Goal: Task Accomplishment & Management: Use online tool/utility

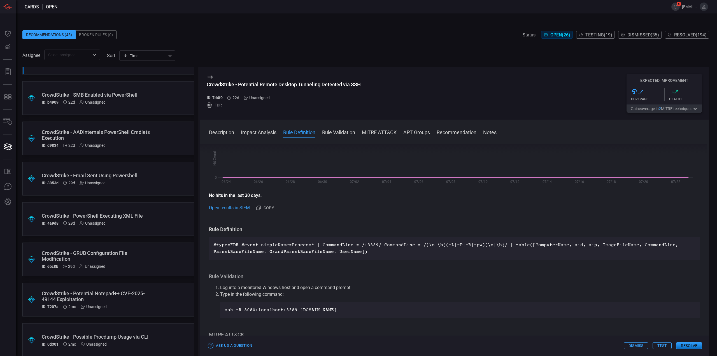
scroll to position [507, 0]
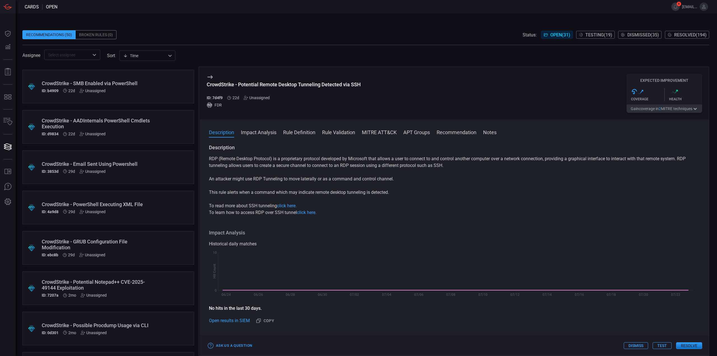
scroll to position [756, 0]
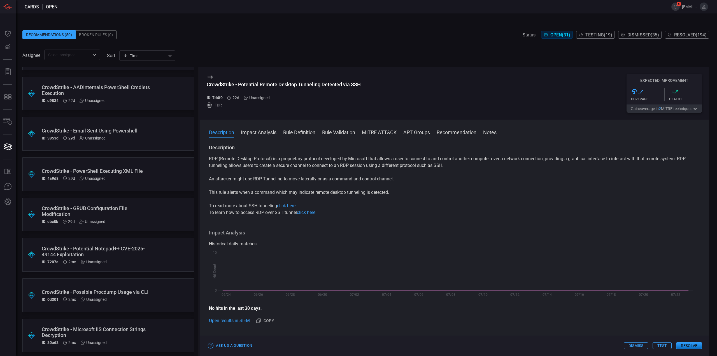
click at [151, 218] on div ".suggested_cards_icon{fill:url(#suggested_cards_icon);} CrowdStrike - GRUB Conf…" at bounding box center [108, 215] width 172 height 34
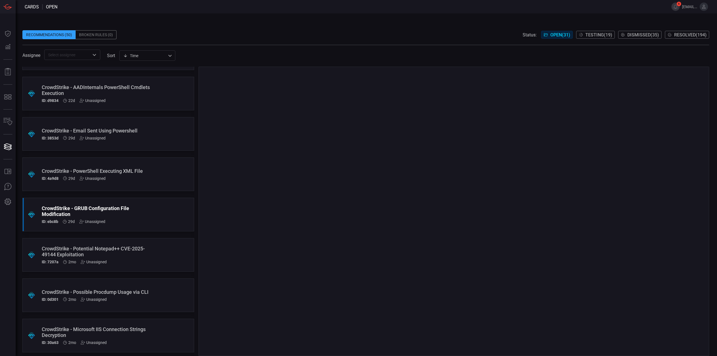
click at [147, 176] on div "CrowdStrike - PowerShell Executing XML File ID: 4a9d8 29d Unassigned" at bounding box center [98, 174] width 112 height 13
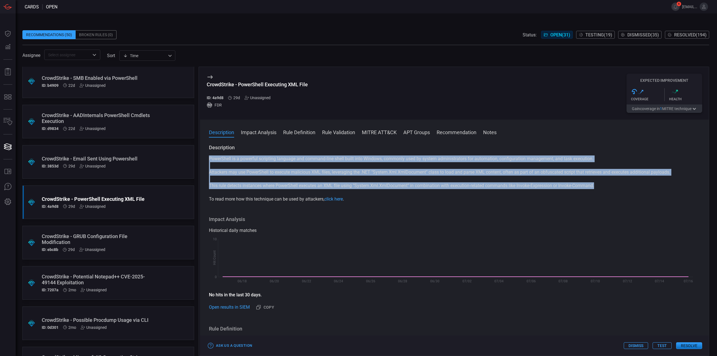
drag, startPoint x: 599, startPoint y: 188, endPoint x: 207, endPoint y: 157, distance: 392.6
click at [207, 157] on div "Description PowerShell is a powerful scripting language and command-line shell …" at bounding box center [454, 248] width 509 height 209
click at [386, 179] on div "PowerShell is a powerful scripting language and command-line shell built into W…" at bounding box center [454, 178] width 491 height 47
click at [375, 171] on p "Attackers may use PowerShell to execute malicious XML files, leveraging the .NE…" at bounding box center [454, 172] width 491 height 7
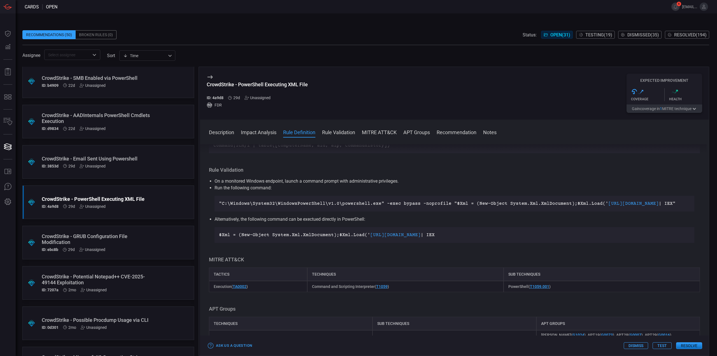
scroll to position [168, 0]
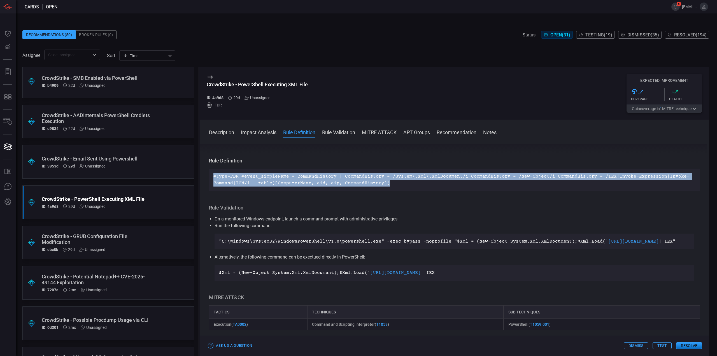
drag, startPoint x: 383, startPoint y: 183, endPoint x: 208, endPoint y: 176, distance: 176.0
click at [208, 176] on div "Description PowerShell is a powerful scripting language and command-line shell …" at bounding box center [454, 248] width 509 height 209
copy p "#type=FDR #event_simpleName = CommandHistory | CommandHistory = /System\.Xml\.X…"
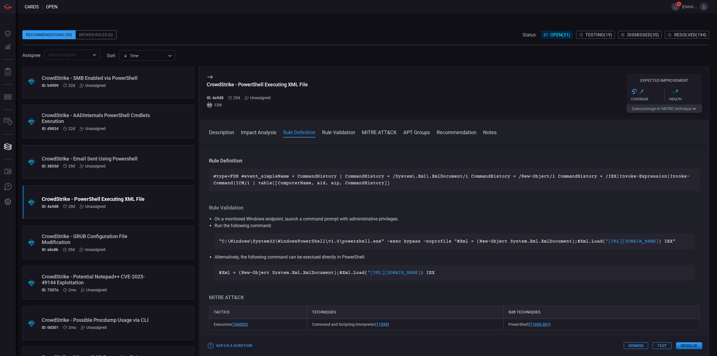
click at [344, 202] on div "Description PowerShell is a powerful scripting language and command-line shell …" at bounding box center [454, 248] width 509 height 209
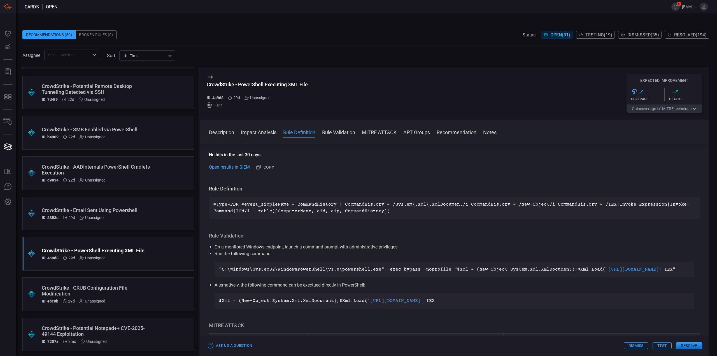
scroll to position [700, 0]
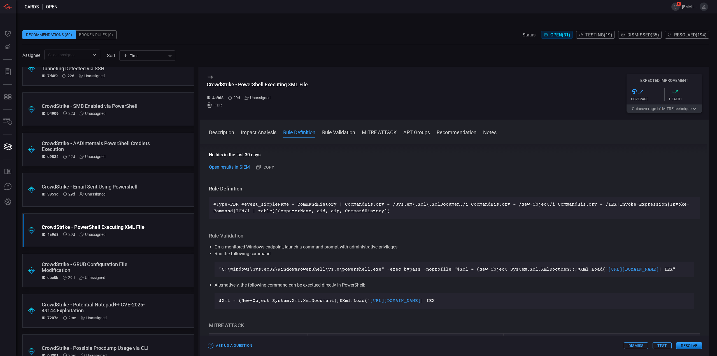
click at [663, 348] on button "Test" at bounding box center [661, 345] width 19 height 7
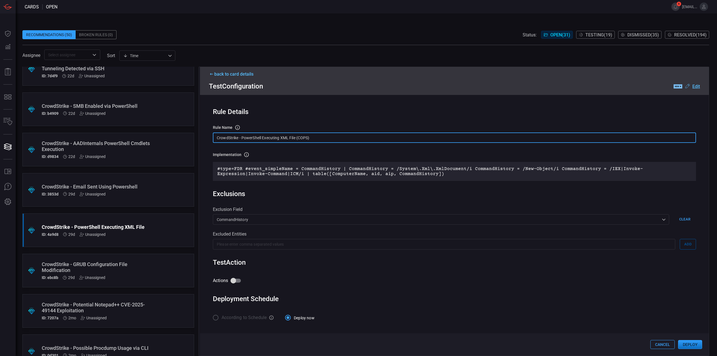
drag, startPoint x: 318, startPoint y: 138, endPoint x: 208, endPoint y: 137, distance: 110.6
click at [208, 137] on div "Rule Details rule Name Name of the rule that will be created in the SIEM. Crowd…" at bounding box center [454, 223] width 509 height 257
click at [234, 282] on input "Actions" at bounding box center [233, 280] width 32 height 11
checkbox input "true"
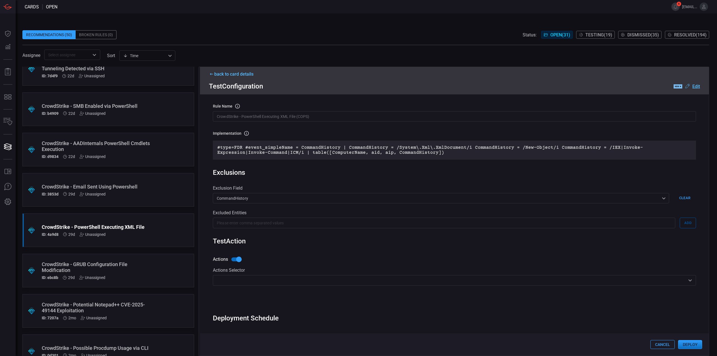
scroll to position [37, 0]
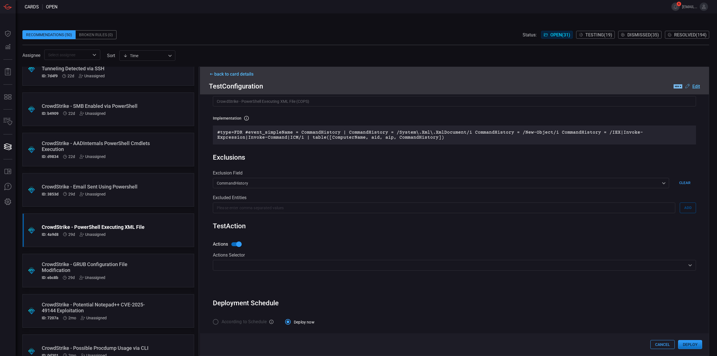
click at [269, 261] on div "​" at bounding box center [454, 265] width 483 height 10
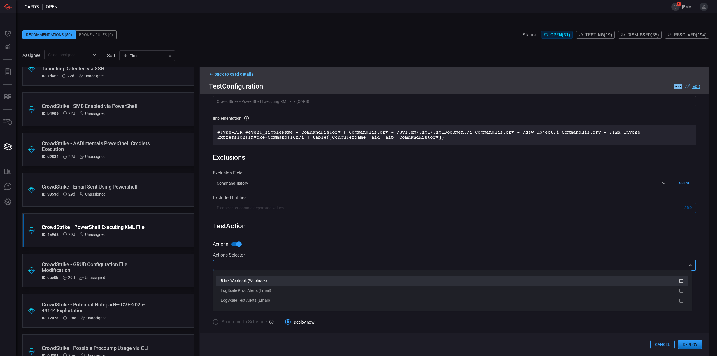
click at [265, 278] on span "Blink Webhook (Webhook)" at bounding box center [244, 280] width 46 height 4
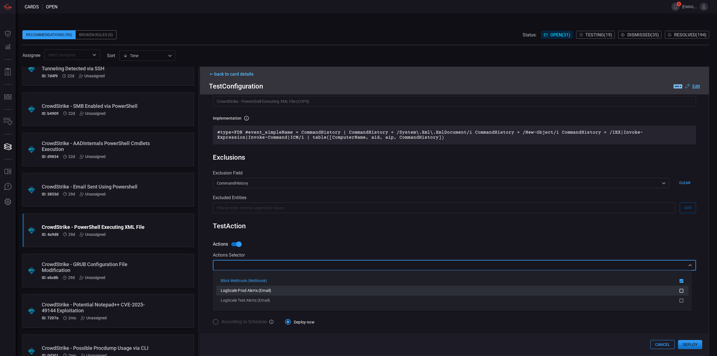
click at [264, 288] on span "LogScale Prod Alerts (Email)" at bounding box center [246, 290] width 50 height 4
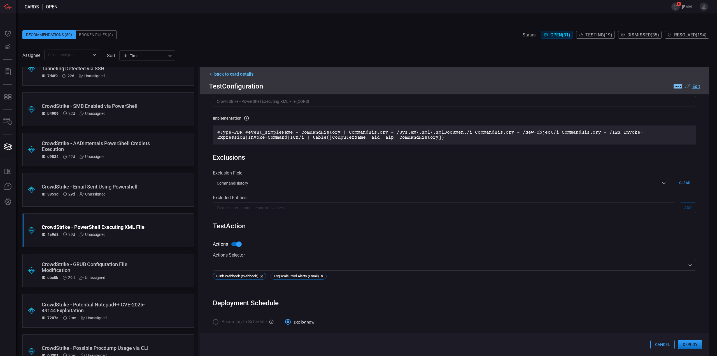
click at [403, 229] on div "Test Action" at bounding box center [454, 226] width 483 height 8
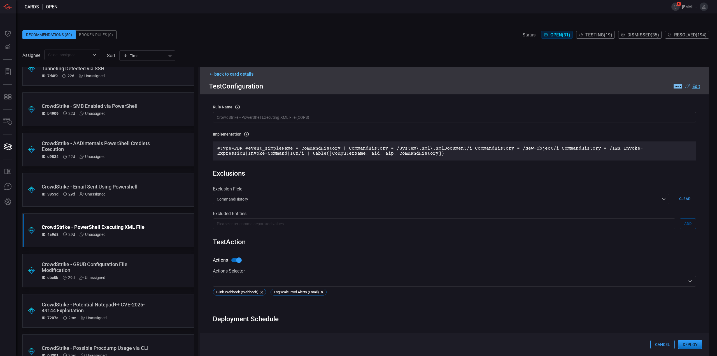
scroll to position [0, 0]
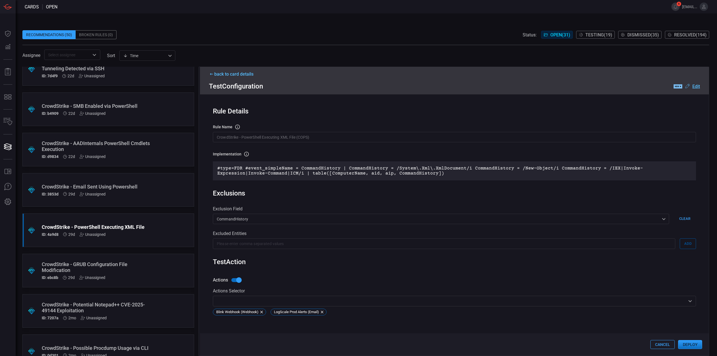
click at [696, 83] on div ".label-new-label-new-cls-1 { fill: #09080b; } .label-new-cls-2 { fill: #7abaee;…" at bounding box center [686, 86] width 26 height 7
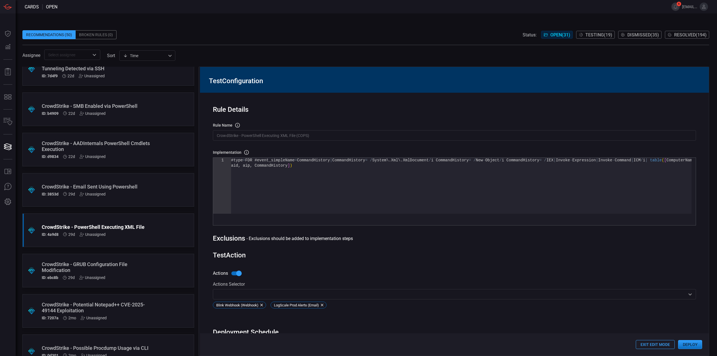
drag, startPoint x: 314, startPoint y: 172, endPoint x: 176, endPoint y: 127, distance: 145.2
click at [231, 158] on div "#type = FDR #event_simpleName = CommandHistory | CommandHistory = / System\ . X…" at bounding box center [461, 188] width 460 height 61
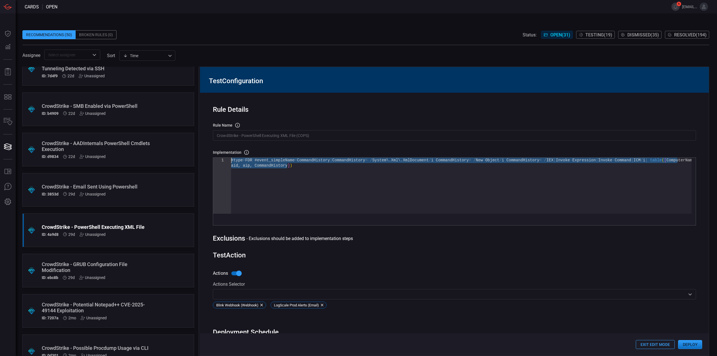
type textarea "#type=FDR #event_simpleName = CommandHistory | CommandHistory = /System\.Xml\.X…"
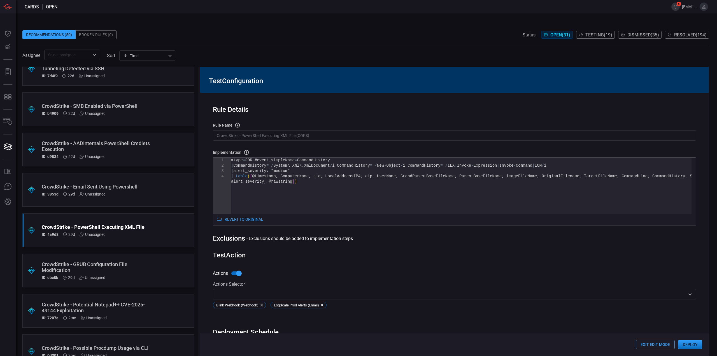
click at [692, 346] on button "Deploy" at bounding box center [690, 344] width 24 height 9
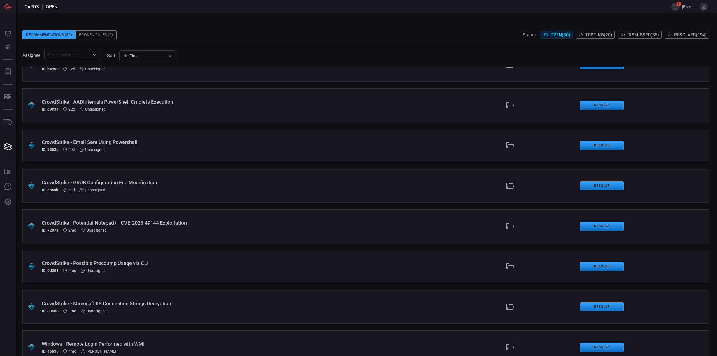
scroll to position [696, 0]
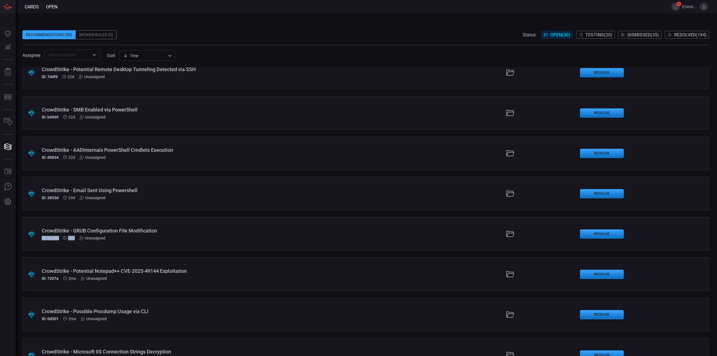
click at [192, 235] on div "CrowdStrike - GRUB Configuration File Modification ID: ebc8b 29d Unassigned" at bounding box center [175, 234] width 267 height 13
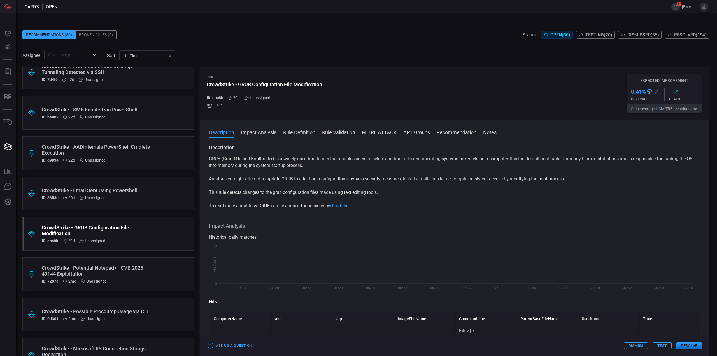
click at [174, 202] on div ".suggested_cards_icon{fill:url(#suggested_cards_icon);} CrowdStrike - Email Sen…" at bounding box center [108, 194] width 172 height 34
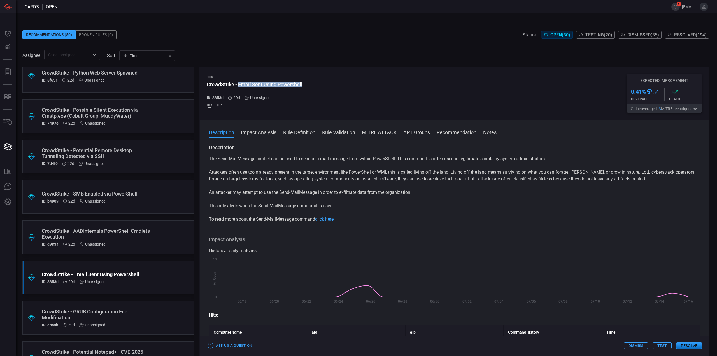
drag, startPoint x: 305, startPoint y: 83, endPoint x: 239, endPoint y: 84, distance: 65.8
click at [239, 84] on div "CrowdStrike - Email Sent Using Powershell ID: 3853d 29d Unassigned FDR Expected…" at bounding box center [454, 93] width 509 height 53
copy div "Email Sent Using Powershell"
click at [302, 89] on h3 "CrowdStrike - Email Sent Using Powershell" at bounding box center [255, 87] width 96 height 12
drag, startPoint x: 305, startPoint y: 84, endPoint x: 203, endPoint y: 84, distance: 101.4
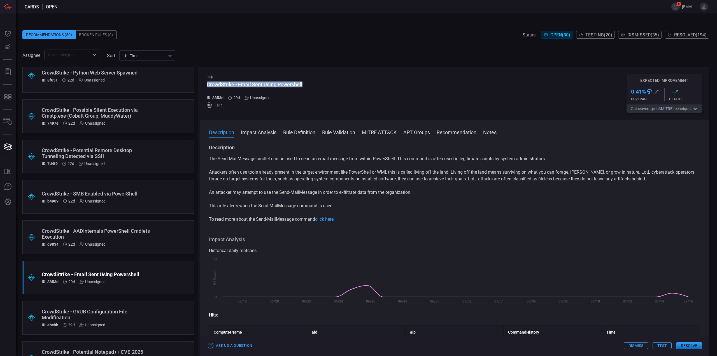
click at [203, 84] on div "CrowdStrike - Email Sent Using Powershell ID: 3853d 29d Unassigned FDR Expected…" at bounding box center [454, 93] width 509 height 53
copy div "CrowdStrike - Email Sent Using Powershell"
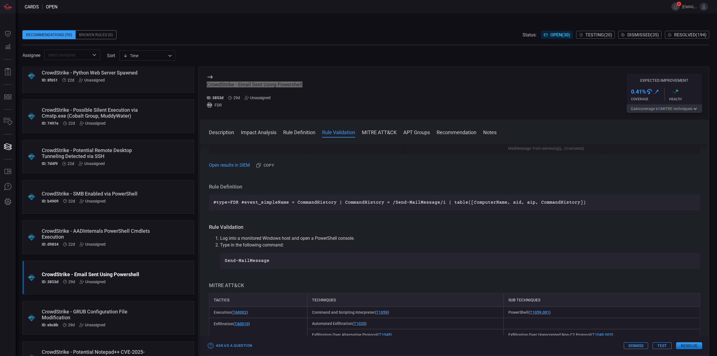
scroll to position [644, 0]
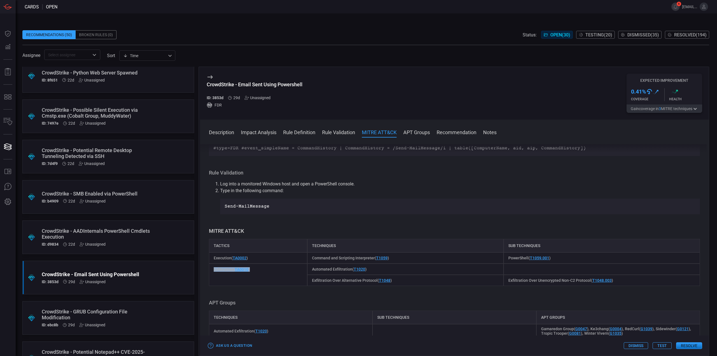
drag, startPoint x: 266, startPoint y: 242, endPoint x: 210, endPoint y: 243, distance: 55.7
click at [210, 264] on div "Exfiltration ( TA0010 )" at bounding box center [258, 275] width 98 height 22
copy span "Exfiltration ( TA0010 )"
drag, startPoint x: 358, startPoint y: 244, endPoint x: 311, endPoint y: 242, distance: 47.1
click at [311, 264] on div "Automated Exfiltration ( T1020 )" at bounding box center [405, 269] width 196 height 11
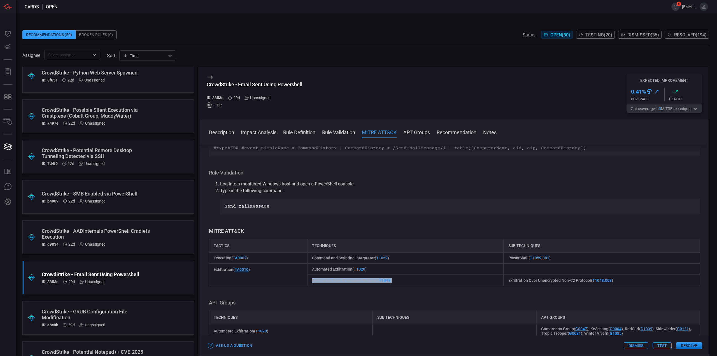
drag, startPoint x: 393, startPoint y: 253, endPoint x: 309, endPoint y: 256, distance: 84.6
click at [309, 275] on div "Exfiltration Over Alternative Protocol ( T1048 )" at bounding box center [405, 280] width 196 height 11
drag, startPoint x: 375, startPoint y: 244, endPoint x: 309, endPoint y: 244, distance: 65.5
click at [309, 264] on div "Automated Exfiltration ( T1020 )" at bounding box center [405, 269] width 196 height 11
copy span "Automated Exfiltration ( T1020 )"
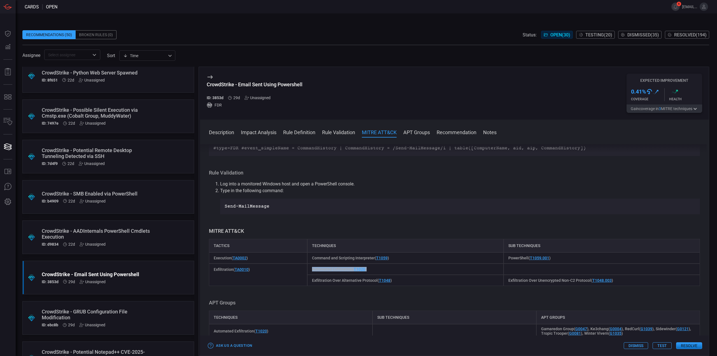
click at [301, 260] on div "Description The Send-MailMessage cmdlet can be used to send an email message fr…" at bounding box center [454, 248] width 509 height 209
drag, startPoint x: 293, startPoint y: 81, endPoint x: 199, endPoint y: 81, distance: 94.1
click at [199, 81] on div "CrowdStrike - Email Sent Using Powershell ID: 3853d 29d Unassigned FDR Expected…" at bounding box center [454, 211] width 510 height 289
copy div "CrowdStrike - Email Sent Using Powershell"
click at [349, 64] on span at bounding box center [365, 63] width 687 height 7
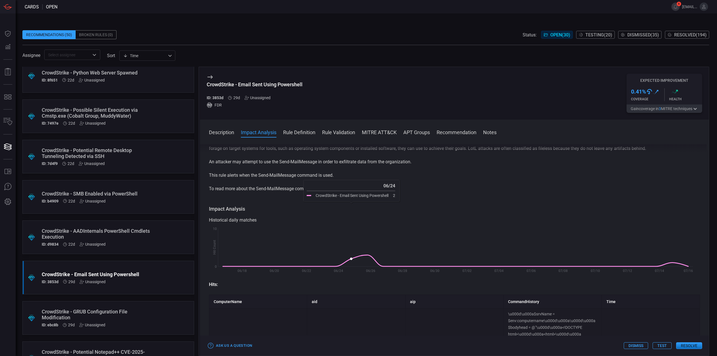
scroll to position [0, 0]
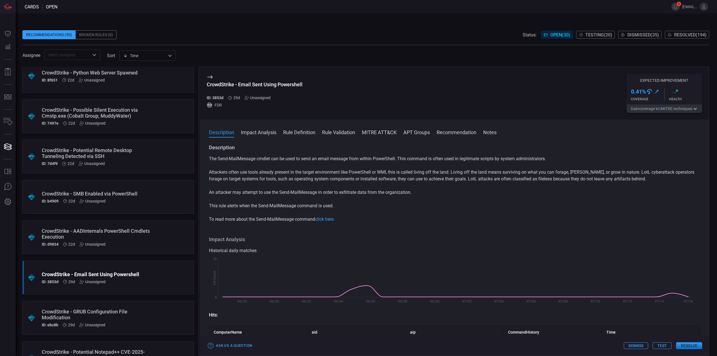
drag, startPoint x: 335, startPoint y: 202, endPoint x: 342, endPoint y: 205, distance: 7.0
click at [335, 202] on div "The Send-MailMessage cmdlet can be used to send an email message from within Po…" at bounding box center [454, 188] width 491 height 67
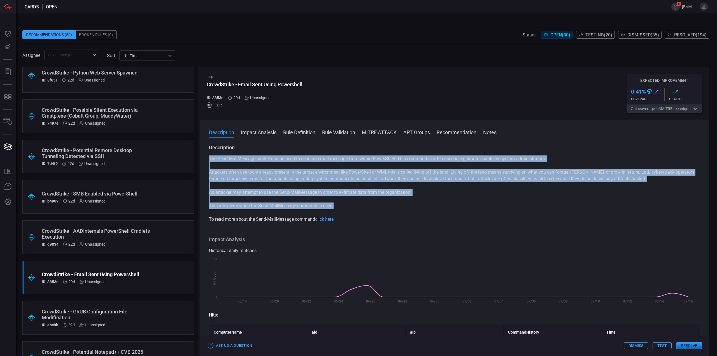
drag, startPoint x: 347, startPoint y: 206, endPoint x: 206, endPoint y: 162, distance: 147.5
click at [206, 162] on div "Description The Send-MailMessage cmdlet can be used to send an email message fr…" at bounding box center [454, 248] width 509 height 209
copy div "The Send-MailMessage cmdlet can be used to send an email message from within Po…"
click at [409, 164] on div "The Send-MailMessage cmdlet can be used to send an email message from within Po…" at bounding box center [454, 188] width 491 height 67
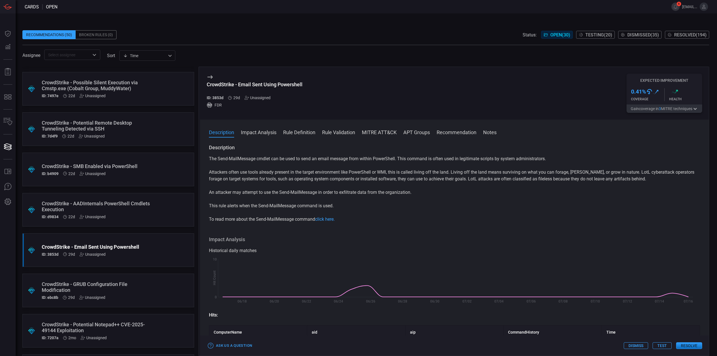
scroll to position [668, 0]
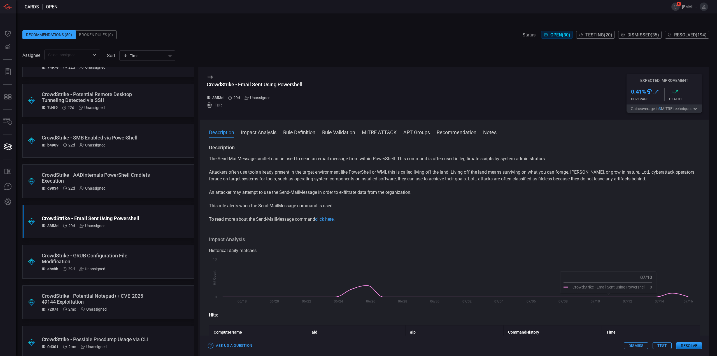
click at [659, 348] on button "Test" at bounding box center [661, 345] width 19 height 7
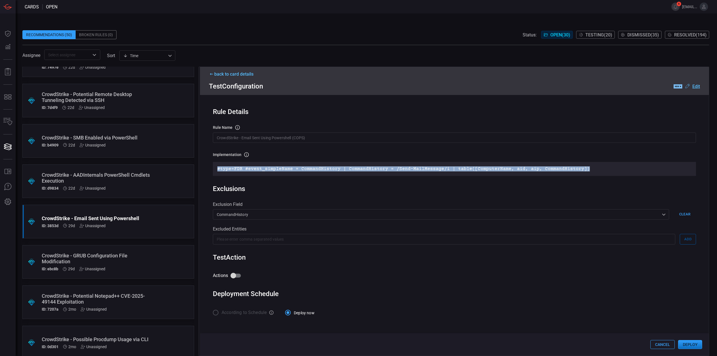
drag, startPoint x: 582, startPoint y: 168, endPoint x: 212, endPoint y: 164, distance: 370.5
click at [212, 164] on div "Rule Details rule Name Name of the rule that will be created in the SIEM. Crowd…" at bounding box center [454, 220] width 509 height 251
copy p "#type=FDR #event_simpleName = CommandHistory | CommandHistory = /Send-MailMessa…"
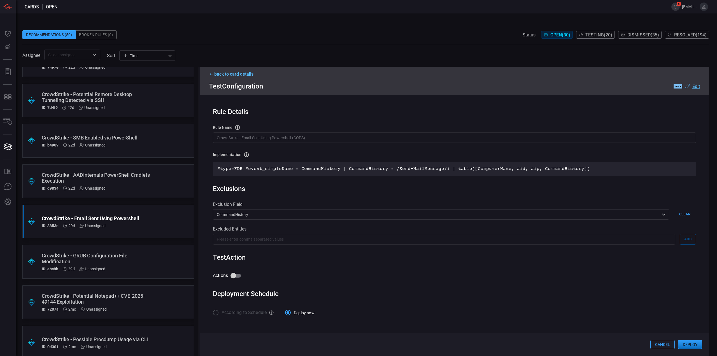
click at [695, 87] on u "Edit" at bounding box center [696, 86] width 8 height 5
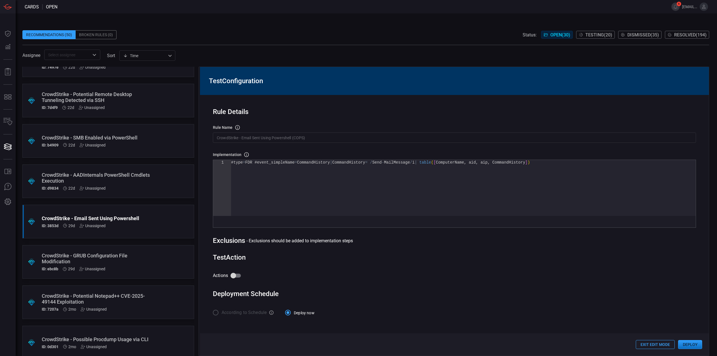
scroll to position [0, 0]
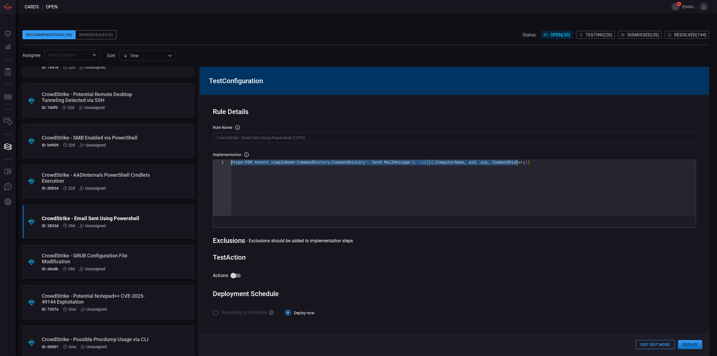
drag, startPoint x: 347, startPoint y: 143, endPoint x: 77, endPoint y: 84, distance: 276.2
click at [231, 160] on div "#type = FDR #event_simpleName = CommandHistory | CommandHistory = / Send - Mail…" at bounding box center [463, 188] width 465 height 56
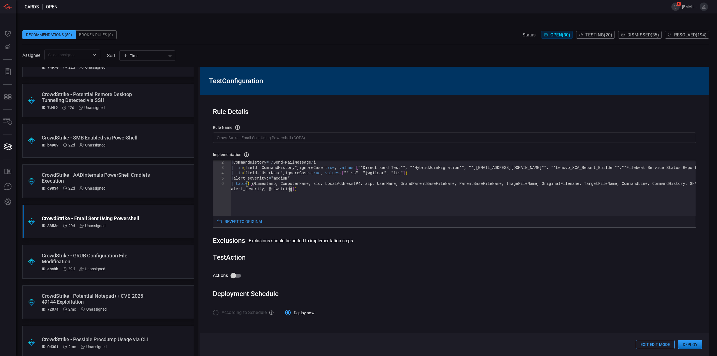
click at [297, 189] on div "| CommandHistory = / Send - MailMessage / i | !in ( field = "CommandHistory" , …" at bounding box center [463, 199] width 465 height 88
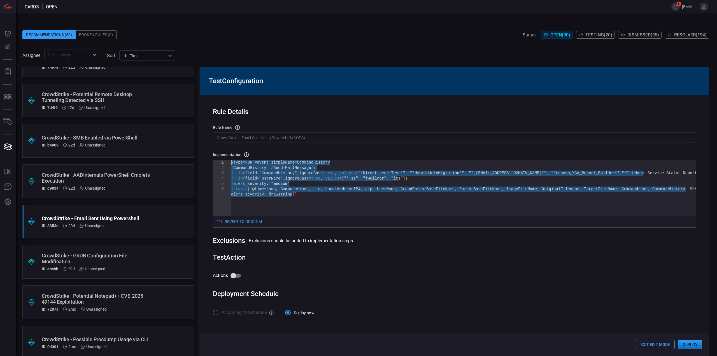
drag, startPoint x: 296, startPoint y: 188, endPoint x: 213, endPoint y: 153, distance: 90.2
click at [231, 160] on div "| CommandHistory = / Send - MailMessage / i | !in ( field = "CommandHistory" , …" at bounding box center [463, 204] width 465 height 88
type textarea "ase=true, values=["*Direct send Test*", "*HybridJoinMigration*", "*jwgilmor@jcp…"
click at [336, 210] on div "| CommandHistory = / Send - MailMessage / i | !in ( field = "CommandHistory" , …" at bounding box center [463, 204] width 465 height 88
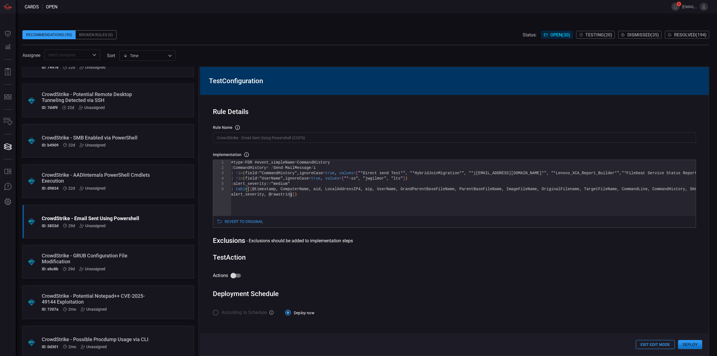
click at [334, 200] on div "| CommandHistory = / Send - MailMessage / i | !in ( field = "CommandHistory" , …" at bounding box center [463, 204] width 465 height 88
click at [234, 275] on input "Actions" at bounding box center [233, 275] width 32 height 11
checkbox input "true"
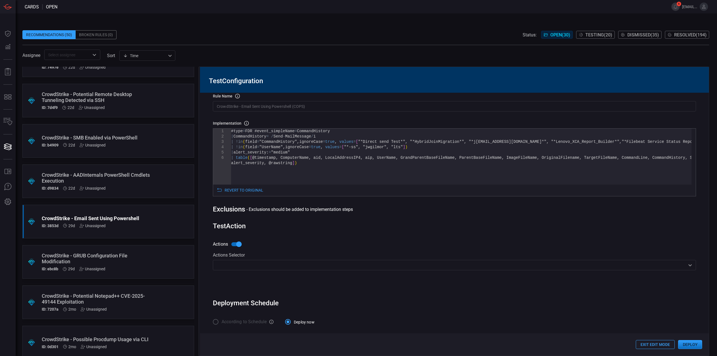
scroll to position [30, 0]
click at [263, 266] on input "text" at bounding box center [450, 265] width 470 height 7
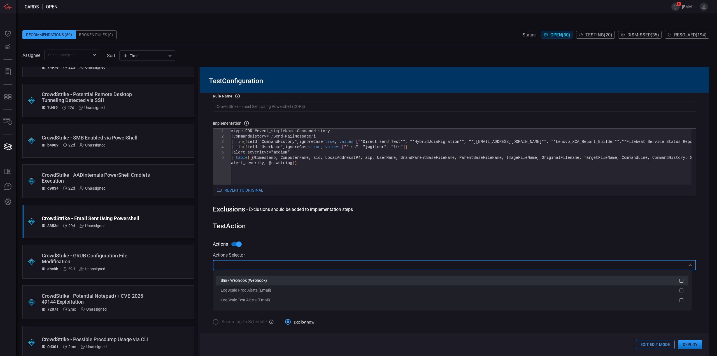
click at [264, 280] on span "Blink Webhook (Webhook)" at bounding box center [244, 280] width 46 height 4
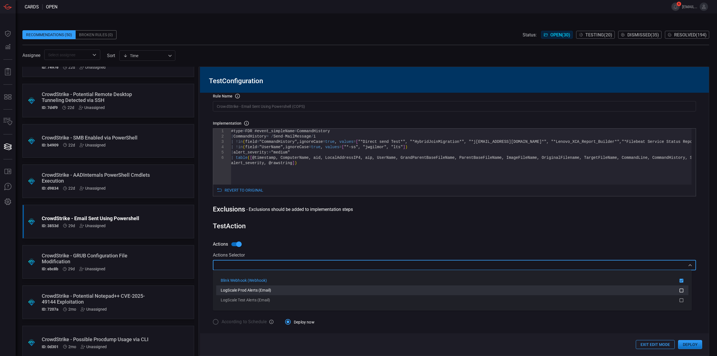
click at [262, 291] on span "LogScale Prod Alerts (Email)" at bounding box center [246, 290] width 50 height 4
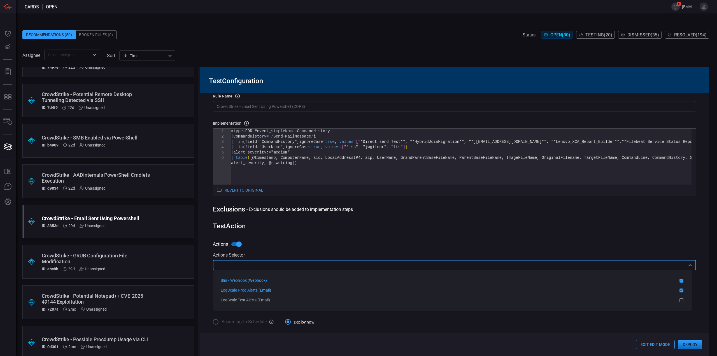
click at [327, 227] on div "Test Action" at bounding box center [454, 226] width 483 height 8
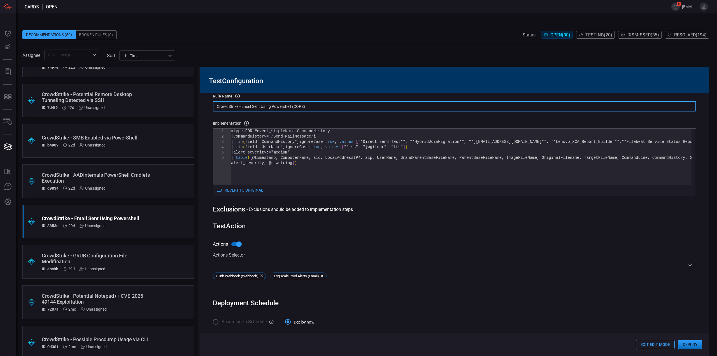
scroll to position [4, 0]
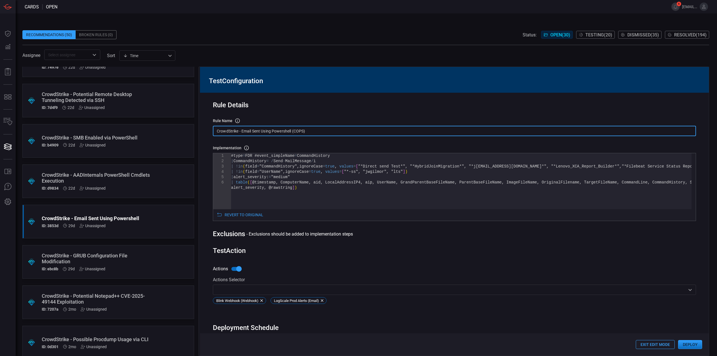
drag, startPoint x: 313, startPoint y: 105, endPoint x: 178, endPoint y: 94, distance: 135.7
click at [178, 94] on div ".suggested_cards_icon{fill:url(#suggested_cards_icon);} CrowdStrike - PAM Versi…" at bounding box center [365, 211] width 687 height 289
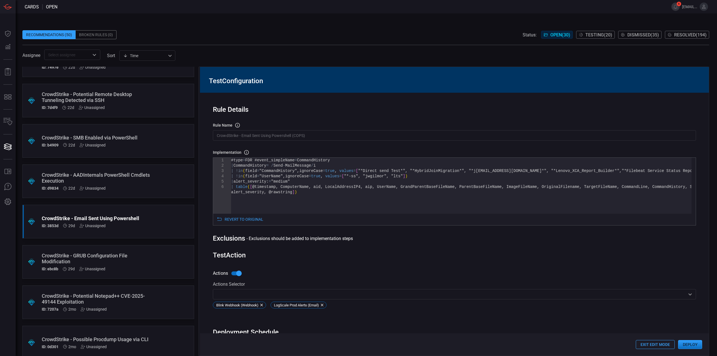
click at [348, 135] on input "CrowdStrike - Email Sent Using Powershell (COPS)" at bounding box center [454, 135] width 483 height 10
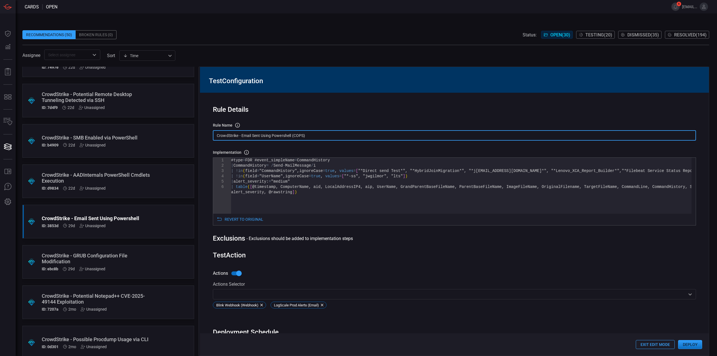
drag, startPoint x: 328, startPoint y: 134, endPoint x: 190, endPoint y: 131, distance: 138.1
click at [190, 131] on div ".suggested_cards_icon{fill:url(#suggested_cards_icon);} CrowdStrike - PAM Versi…" at bounding box center [365, 211] width 687 height 289
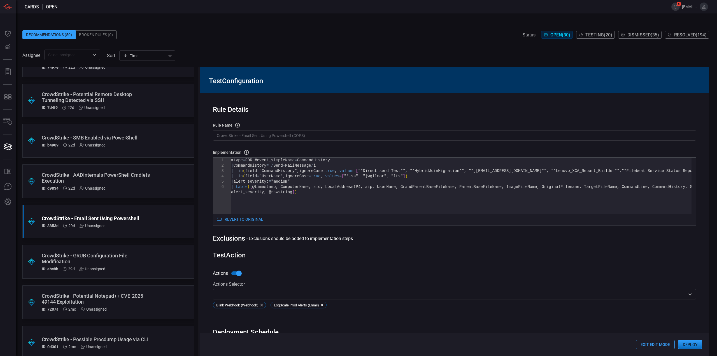
click at [333, 195] on div "#type = FDR #event_simpleName = CommandHistory | CommandHistory = / Send - Mail…" at bounding box center [461, 202] width 460 height 88
click at [337, 209] on div "#type = FDR #event_simpleName = CommandHistory | CommandHistory = / Send - Mail…" at bounding box center [461, 202] width 460 height 88
type textarea "#type=FDR #event_simpleName = CommandHistory | CommandHistory = /Send-MailMessa…"
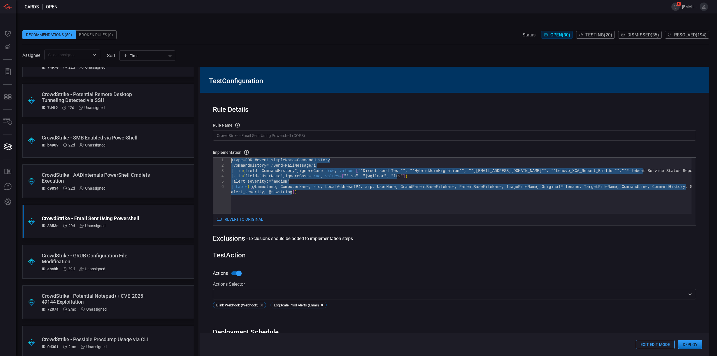
drag, startPoint x: 314, startPoint y: 200, endPoint x: 211, endPoint y: 144, distance: 117.1
click at [231, 158] on div "#type = FDR #event_simpleName = CommandHistory | CommandHistory = / Send - Mail…" at bounding box center [461, 202] width 460 height 88
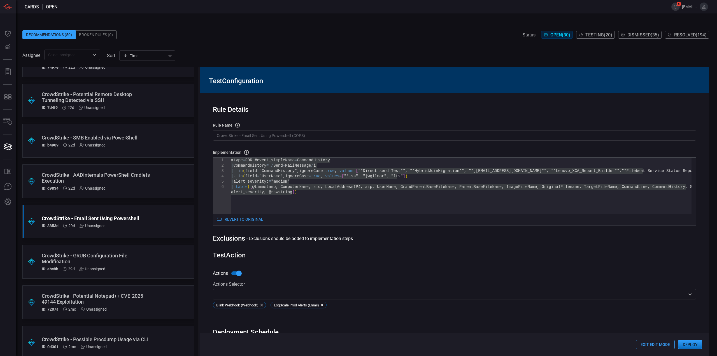
click at [339, 137] on input "CrowdStrike - Email Sent Using Powershell (COPS)" at bounding box center [454, 135] width 483 height 10
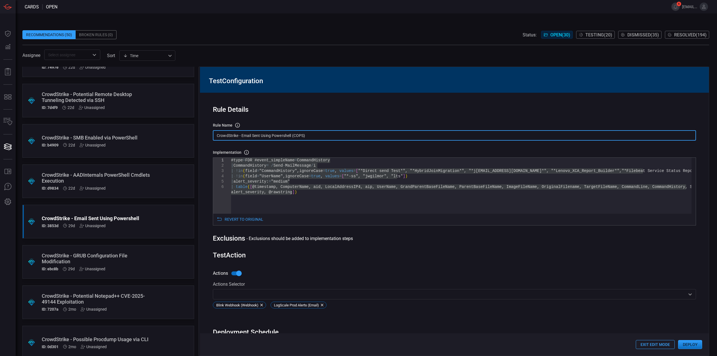
click at [337, 135] on input "CrowdStrike - Email Sent Using Powershell (COPS)" at bounding box center [454, 135] width 483 height 10
click at [691, 343] on button "Deploy" at bounding box center [690, 344] width 24 height 9
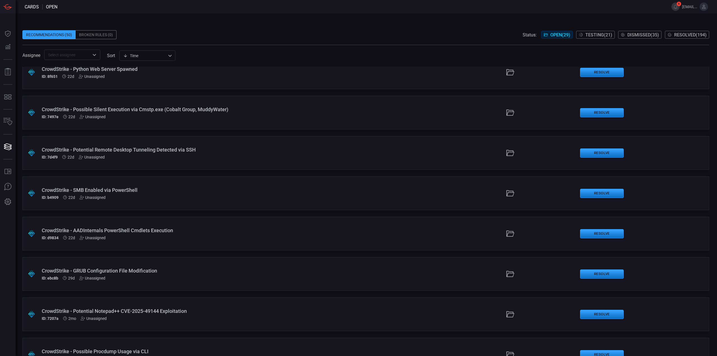
scroll to position [672, 0]
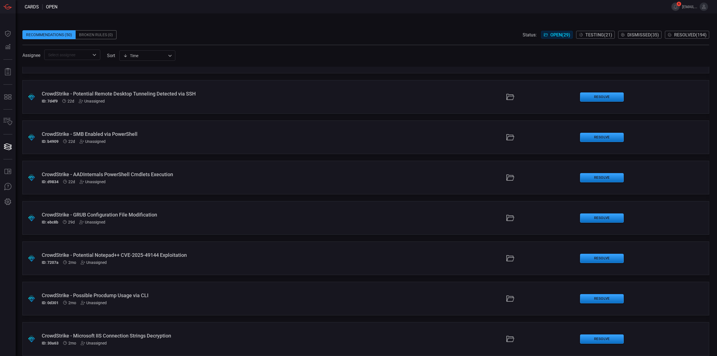
click at [147, 182] on div "ID: d9834 22d Unassigned" at bounding box center [175, 181] width 267 height 4
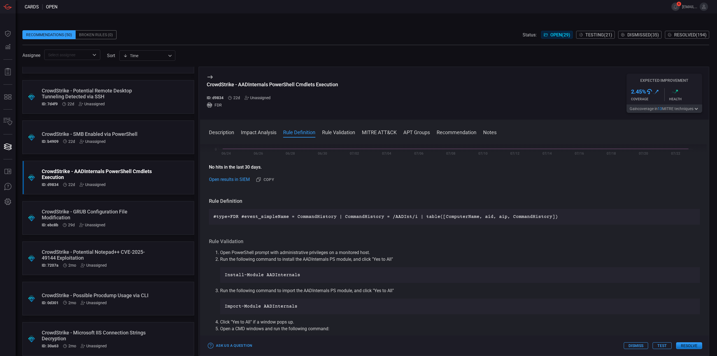
scroll to position [196, 0]
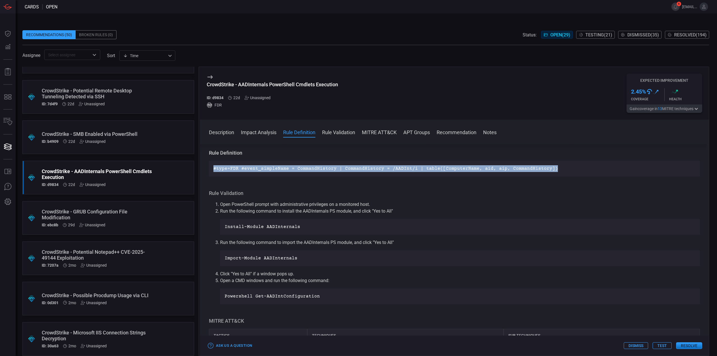
drag, startPoint x: 552, startPoint y: 168, endPoint x: 204, endPoint y: 166, distance: 348.4
click at [204, 166] on div "Description The AADInternals PowerShell module is a set of commands which utili…" at bounding box center [454, 248] width 509 height 209
copy p "#type=FDR #event_simpleName = CommandHistory | CommandHistory = /AADInt/i | tab…"
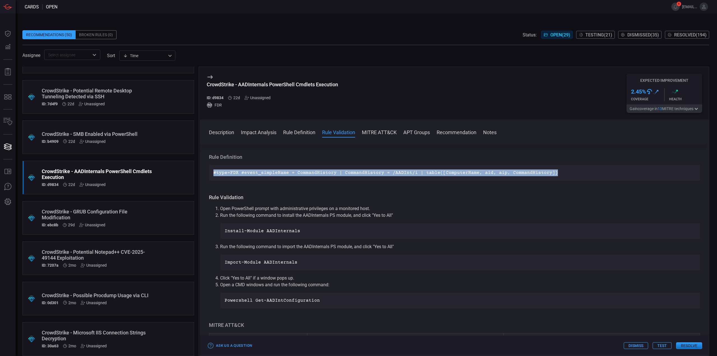
scroll to position [252, 0]
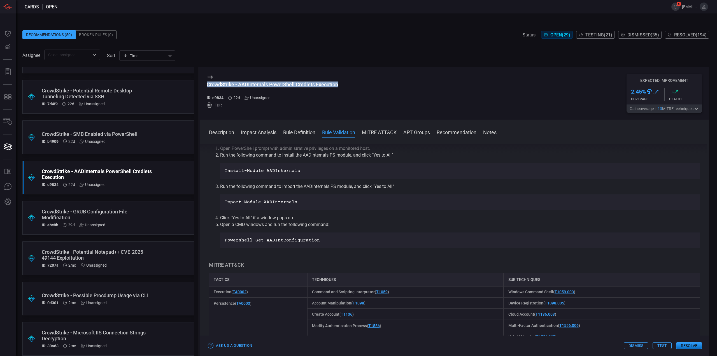
drag, startPoint x: 342, startPoint y: 85, endPoint x: 204, endPoint y: 85, distance: 137.2
click at [206, 84] on div "CrowdStrike - AADInternals PowerShell Cmdlets Execution ID: d9834 22d Unassigne…" at bounding box center [454, 93] width 509 height 53
copy div "CrowdStrike - AADInternals PowerShell Cmdlets Execution"
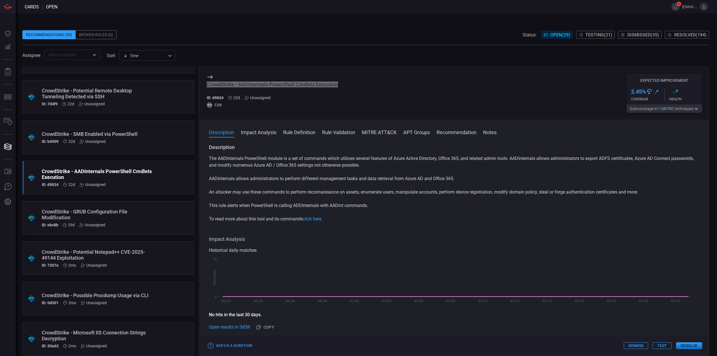
scroll to position [0, 0]
drag, startPoint x: 344, startPoint y: 205, endPoint x: 331, endPoint y: 206, distance: 12.9
click at [331, 206] on p "This rule alerts when PowerShell is calling ADDInternals with AADint commands." at bounding box center [454, 205] width 491 height 7
click at [402, 209] on p "This rule alerts when PowerShell is calling ADDInternals with AADint commands." at bounding box center [454, 205] width 491 height 7
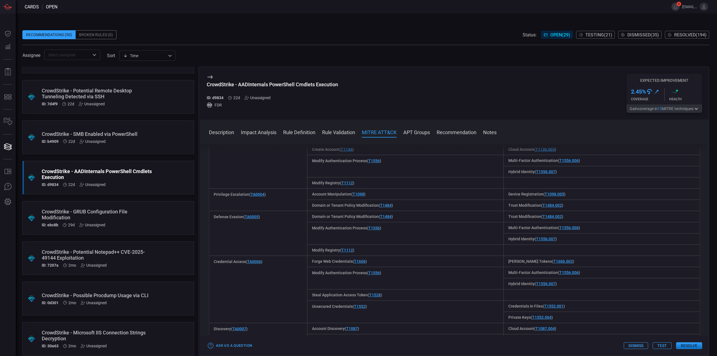
scroll to position [336, 0]
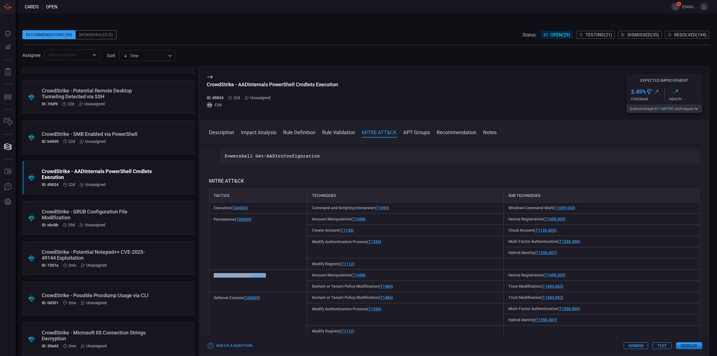
drag, startPoint x: 275, startPoint y: 276, endPoint x: 215, endPoint y: 278, distance: 60.2
click at [215, 278] on div "Privilege Escalation ( TA0004 )" at bounding box center [258, 280] width 98 height 22
click at [277, 278] on div "Privilege Escalation ( TA0004 )" at bounding box center [258, 280] width 98 height 22
drag, startPoint x: 274, startPoint y: 274, endPoint x: 206, endPoint y: 275, distance: 68.3
click at [214, 276] on div "Privilege Escalation ( TA0004 )" at bounding box center [258, 280] width 98 height 22
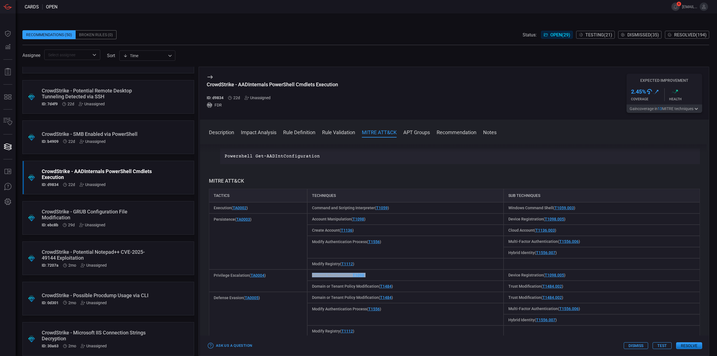
drag, startPoint x: 372, startPoint y: 274, endPoint x: 311, endPoint y: 274, distance: 61.0
click at [311, 274] on div "Account Manipulation ( T1098 )" at bounding box center [405, 274] width 196 height 11
drag, startPoint x: 383, startPoint y: 277, endPoint x: 369, endPoint y: 276, distance: 14.6
click at [383, 277] on div "Account Manipulation ( T1098 )" at bounding box center [405, 274] width 196 height 11
click at [326, 87] on div "CrowdStrike - AADInternals PowerShell Cmdlets Execution" at bounding box center [272, 84] width 131 height 6
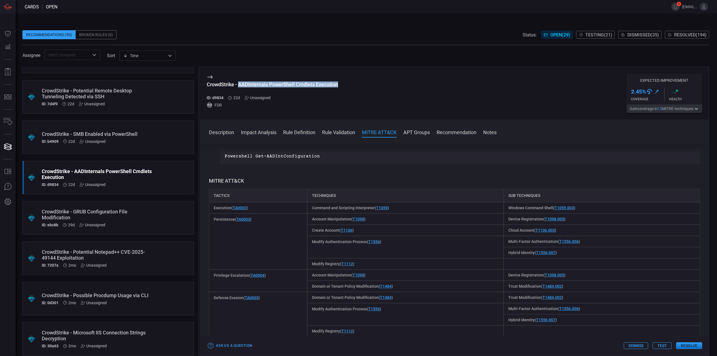
drag, startPoint x: 338, startPoint y: 84, endPoint x: 239, endPoint y: 84, distance: 98.8
click at [239, 84] on div "CrowdStrike - AADInternals PowerShell Cmdlets Execution" at bounding box center [272, 84] width 131 height 6
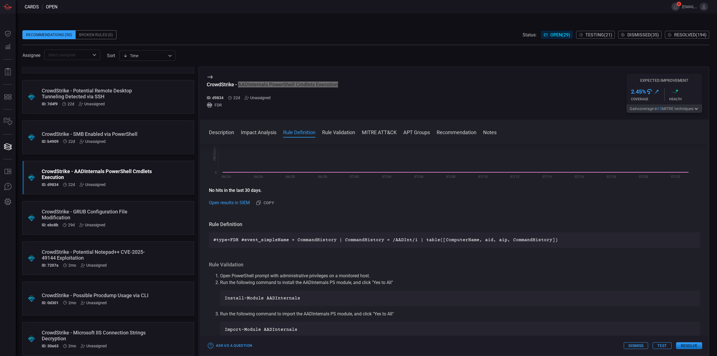
scroll to position [0, 0]
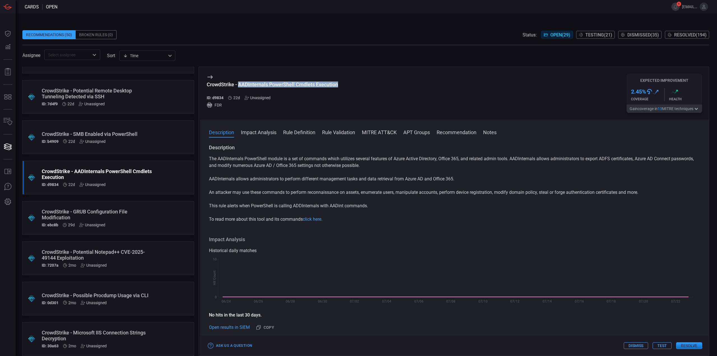
click at [370, 209] on p "This rule alerts when PowerShell is calling ADDInternals with AADint commands." at bounding box center [454, 205] width 491 height 7
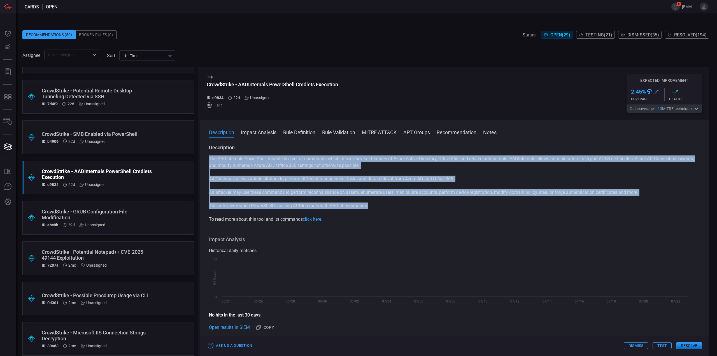
drag, startPoint x: 375, startPoint y: 208, endPoint x: 203, endPoint y: 161, distance: 178.5
click at [203, 161] on div "Description The AADInternals PowerShell module is a set of commands which utili…" at bounding box center [454, 248] width 509 height 209
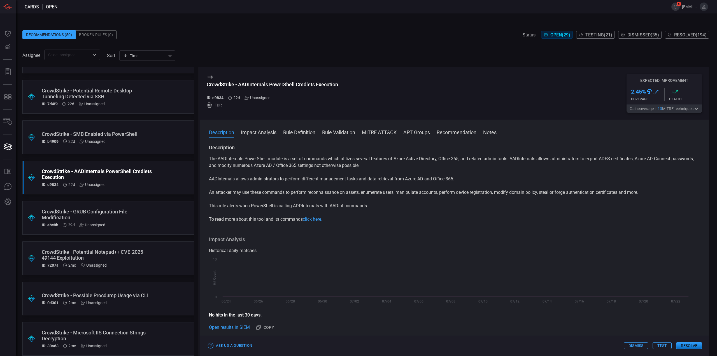
drag, startPoint x: 434, startPoint y: 225, endPoint x: 432, endPoint y: 216, distance: 10.0
click at [434, 225] on div "Description The AADInternals PowerShell module is a set of commands which utili…" at bounding box center [454, 248] width 509 height 209
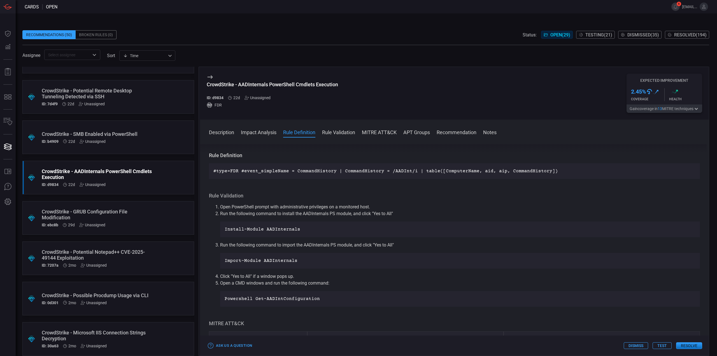
scroll to position [196, 0]
click at [281, 90] on h3 "CrowdStrike - AADInternals PowerShell Cmdlets Execution" at bounding box center [272, 87] width 131 height 12
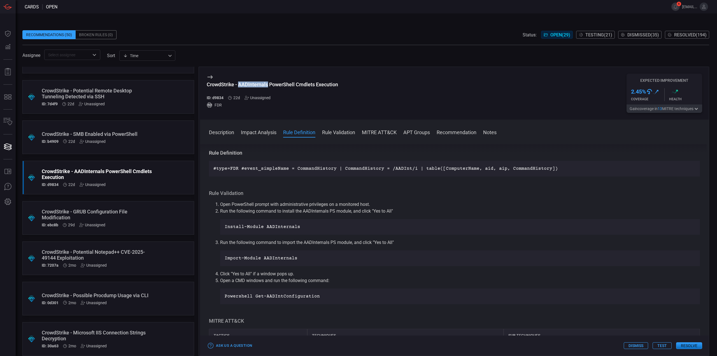
drag, startPoint x: 239, startPoint y: 84, endPoint x: 268, endPoint y: 83, distance: 28.6
click at [268, 83] on div "CrowdStrike - AADInternals PowerShell Cmdlets Execution" at bounding box center [272, 84] width 131 height 6
click at [348, 76] on div "CrowdStrike - AADInternals PowerShell Cmdlets Execution ID: d9834 22d Unassigne…" at bounding box center [454, 93] width 509 height 53
click at [342, 87] on div "CrowdStrike - AADInternals PowerShell Cmdlets Execution ID: d9834 22d Unassigne…" at bounding box center [454, 93] width 509 height 53
drag, startPoint x: 337, startPoint y: 83, endPoint x: 204, endPoint y: 86, distance: 133.6
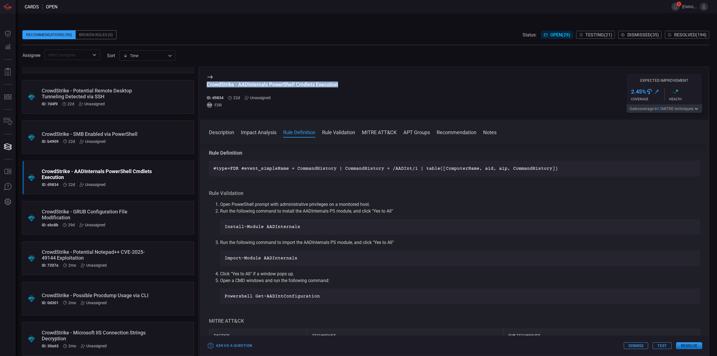
click at [204, 86] on div "CrowdStrike - AADInternals PowerShell Cmdlets Execution ID: d9834 22d Unassigne…" at bounding box center [454, 93] width 509 height 53
click at [460, 97] on div "CrowdStrike - AADInternals PowerShell Cmdlets Execution ID: d9834 22d Unassigne…" at bounding box center [454, 93] width 509 height 53
click at [660, 345] on button "Test" at bounding box center [661, 345] width 19 height 7
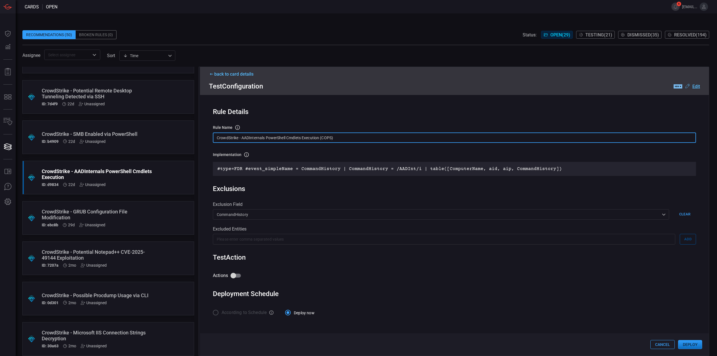
drag, startPoint x: 340, startPoint y: 137, endPoint x: 212, endPoint y: 132, distance: 128.4
click at [212, 132] on div "Rule Details rule Name Name of the rule that will be created in the SIEM. Crowd…" at bounding box center [454, 220] width 509 height 251
click at [699, 87] on u "Edit" at bounding box center [696, 86] width 8 height 5
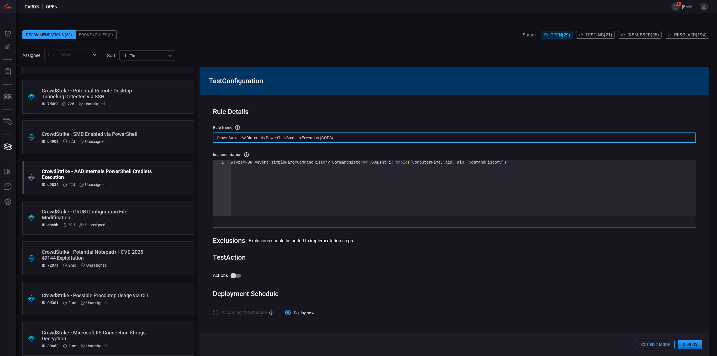
drag, startPoint x: 341, startPoint y: 136, endPoint x: 234, endPoint y: 129, distance: 107.5
click at [234, 129] on div "rule Name Name of the rule that will be created in the SIEM. CrowdStrike - AADI…" at bounding box center [454, 134] width 483 height 18
click at [320, 138] on input "CrowdStrike - AADInternals PowerShell Cmdlets Execution (COPS)" at bounding box center [454, 137] width 483 height 10
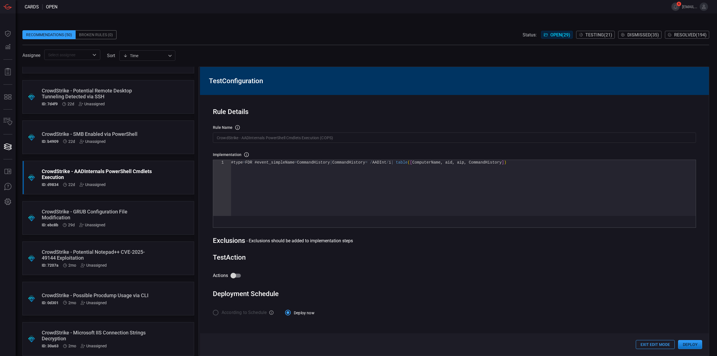
click at [365, 143] on input "CrowdStrike - AADInternals PowerShell Cmdlets Execution (COPS)" at bounding box center [454, 137] width 483 height 10
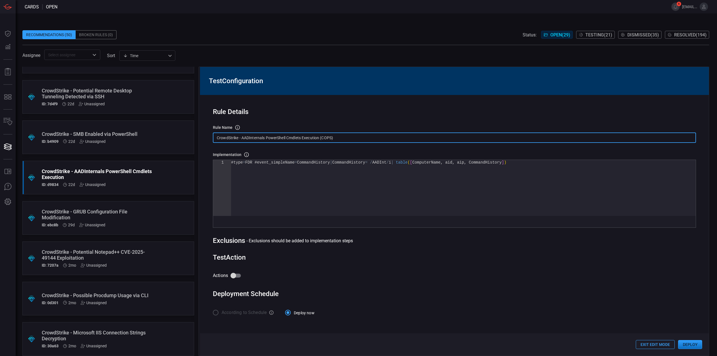
drag, startPoint x: 337, startPoint y: 139, endPoint x: 190, endPoint y: 137, distance: 147.3
click at [190, 137] on div ".suggested_cards_icon{fill:url(#suggested_cards_icon);} CrowdStrike - PAM Versi…" at bounding box center [365, 211] width 687 height 289
click at [341, 139] on input "CrowdStrike - AADInternals PowerShell Cmdlets Execution (COPS)" at bounding box center [454, 137] width 483 height 10
drag, startPoint x: 347, startPoint y: 136, endPoint x: 213, endPoint y: 137, distance: 134.1
click at [213, 137] on input "CrowdStrike - AADInternals PowerShell Cmdlets Execution (COPS)" at bounding box center [454, 137] width 483 height 10
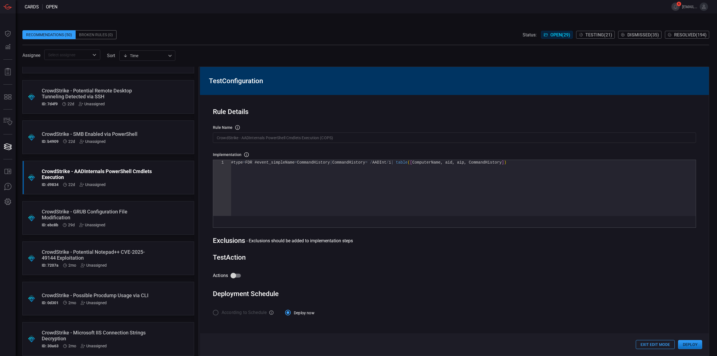
click at [289, 199] on div "#type = FDR #event_simpleName = CommandHistory | CommandHistory = / AADInt / i …" at bounding box center [463, 188] width 465 height 56
click at [354, 181] on div "#type = FDR #event_simpleName = CommandHistory | CommandHistory = / AADInt / i …" at bounding box center [463, 188] width 465 height 56
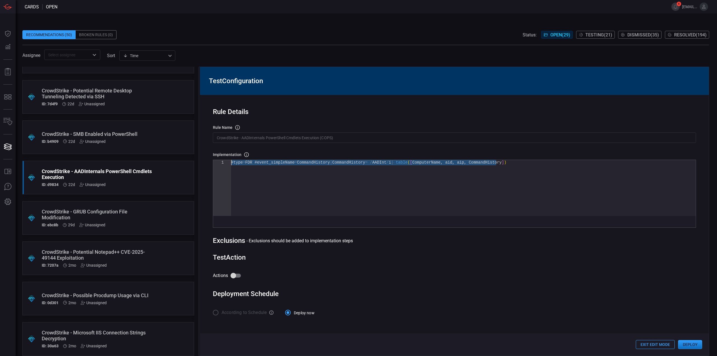
drag, startPoint x: 525, startPoint y: 166, endPoint x: 181, endPoint y: 124, distance: 346.2
click at [231, 160] on div "#type = FDR #event_simpleName = CommandHistory | CommandHistory = / AADInt / i …" at bounding box center [463, 188] width 465 height 56
type textarea "#type=FDR #event_simpleName = CommandHistory | CommandHistory = /AADInt/i | ale…"
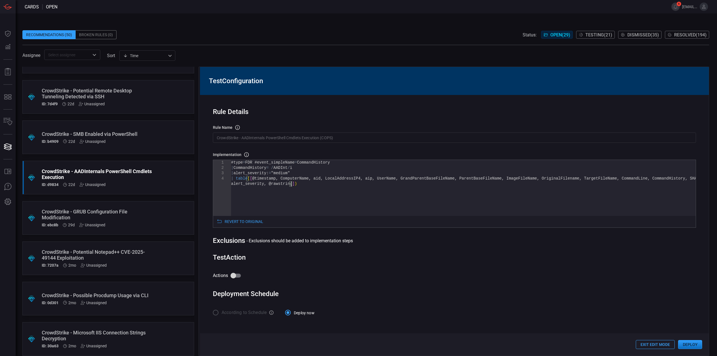
click at [235, 274] on input "Actions" at bounding box center [233, 275] width 32 height 11
checkbox input "true"
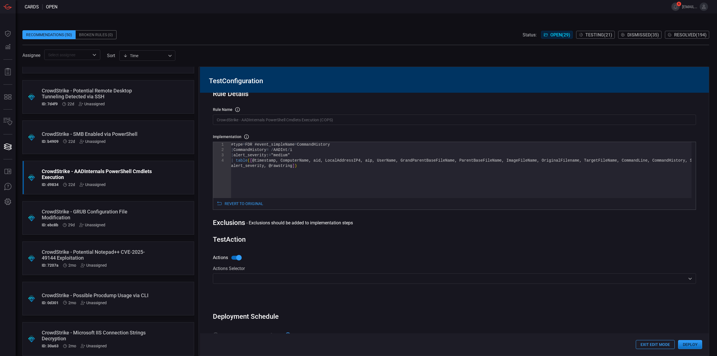
scroll to position [30, 0]
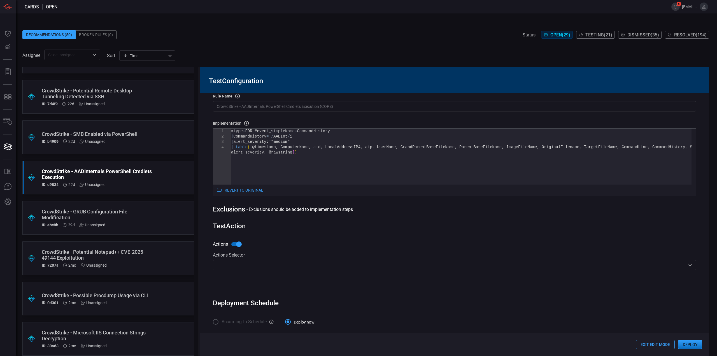
click at [253, 267] on input "text" at bounding box center [450, 265] width 470 height 7
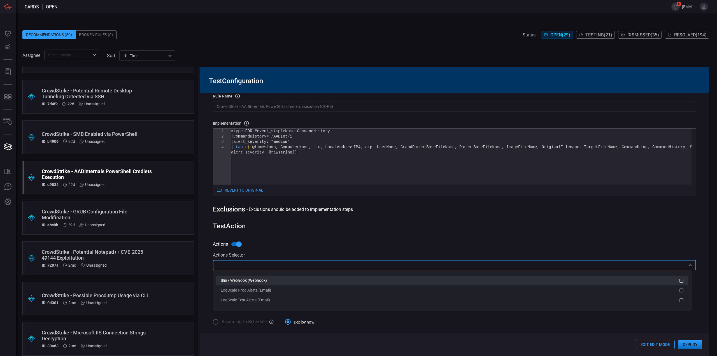
click at [254, 277] on div "Blink Webhook (Webhook)" at bounding box center [452, 280] width 463 height 7
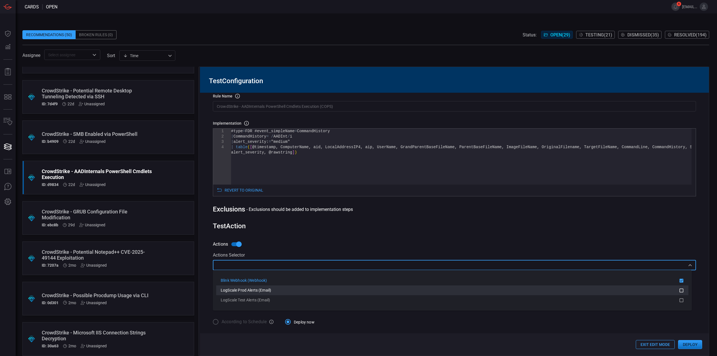
click at [256, 291] on span "LogScale Prod Alerts (Email)" at bounding box center [246, 290] width 50 height 4
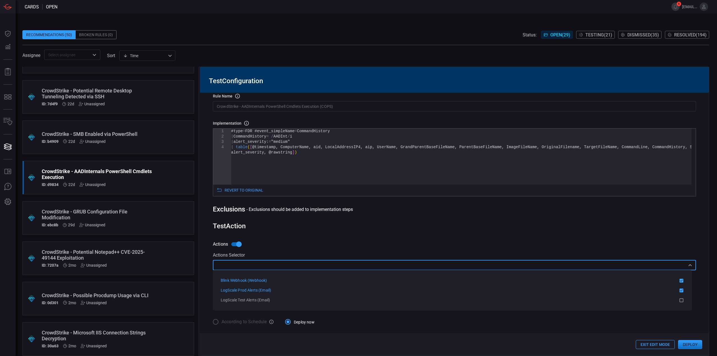
click at [365, 229] on div "Test Action" at bounding box center [454, 226] width 483 height 8
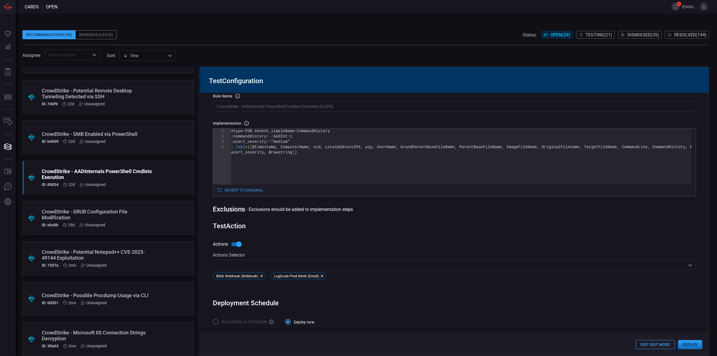
click at [691, 344] on button "Deploy" at bounding box center [690, 344] width 24 height 9
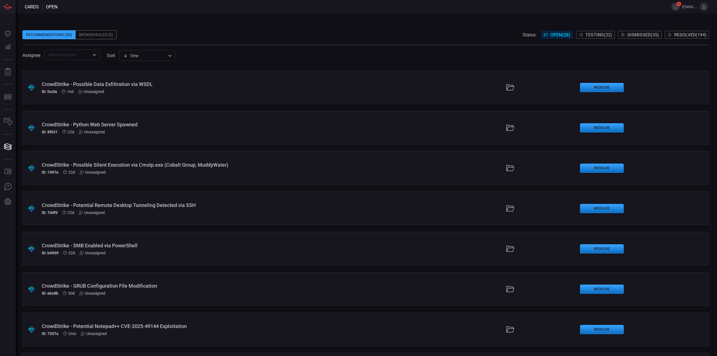
scroll to position [560, 0]
click at [206, 251] on div "CrowdStrike - SMB Enabled via PowerShell ID: b4909 22d Unassigned" at bounding box center [175, 249] width 267 height 13
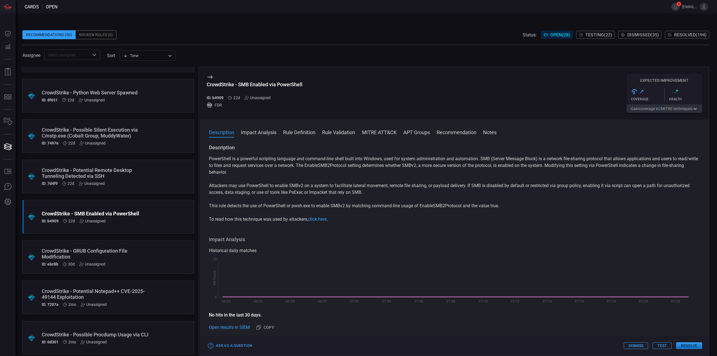
scroll to position [588, 0]
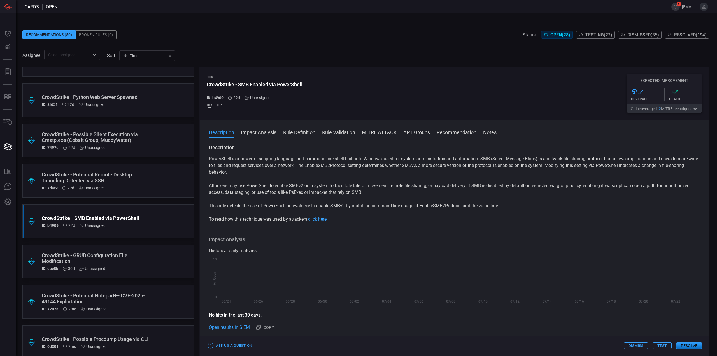
click at [299, 89] on h3 "CrowdStrike - SMB Enabled via PowerShell" at bounding box center [255, 87] width 96 height 12
drag, startPoint x: 304, startPoint y: 85, endPoint x: 207, endPoint y: 85, distance: 97.2
click at [207, 85] on div "CrowdStrike - SMB Enabled via PowerShell ID: b4909 22d Unassigned FDR Expected …" at bounding box center [454, 93] width 509 height 53
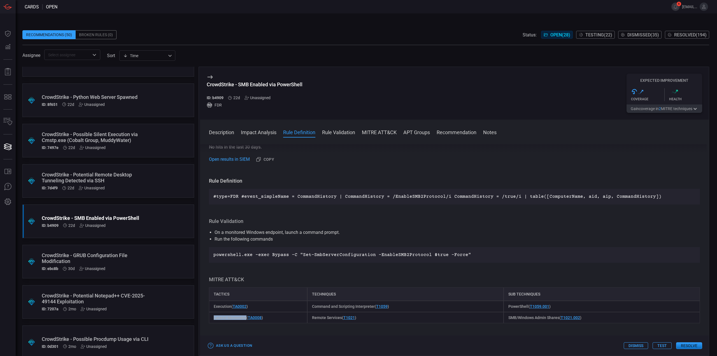
drag, startPoint x: 214, startPoint y: 318, endPoint x: 246, endPoint y: 318, distance: 31.4
click at [246, 318] on span "Lateral Movement ( TA0008 )" at bounding box center [238, 317] width 49 height 4
drag, startPoint x: 264, startPoint y: 318, endPoint x: 210, endPoint y: 318, distance: 53.8
click at [210, 318] on div "Lateral Movement ( TA0008 )" at bounding box center [258, 317] width 98 height 11
drag, startPoint x: 351, startPoint y: 319, endPoint x: 311, endPoint y: 321, distance: 40.1
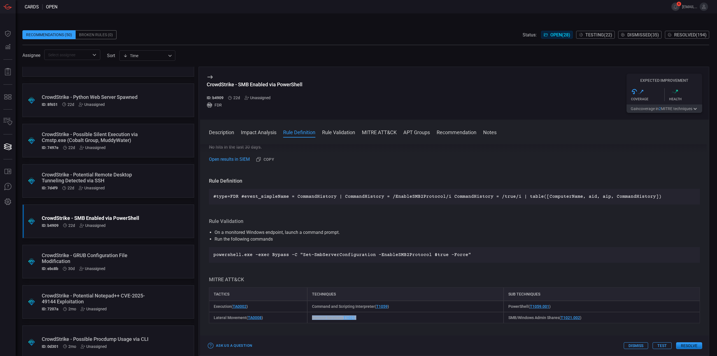
click at [311, 321] on div "Remote Services ( T1021 )" at bounding box center [405, 317] width 196 height 11
drag, startPoint x: 373, startPoint y: 333, endPoint x: 365, endPoint y: 330, distance: 8.0
click at [372, 333] on div "Description PowerShell is a powerful scripting language and command-line shell …" at bounding box center [454, 248] width 509 height 209
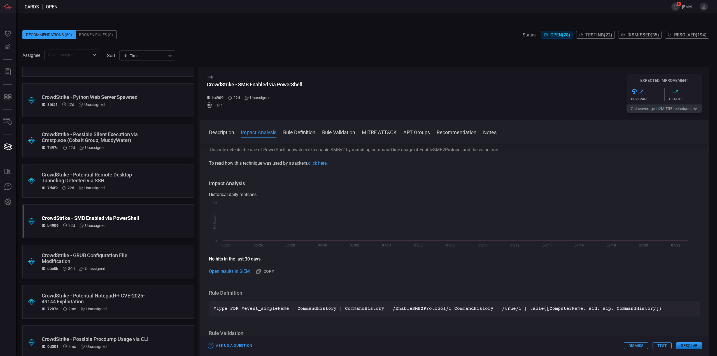
scroll to position [0, 0]
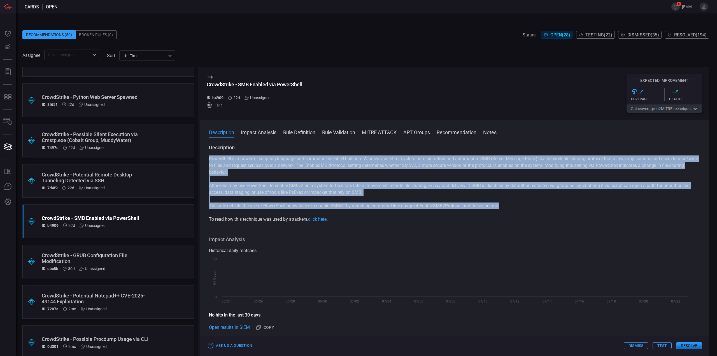
drag, startPoint x: 498, startPoint y: 207, endPoint x: 209, endPoint y: 157, distance: 293.9
click at [209, 157] on div "PowerShell is a powerful scripting language and command-line shell built into W…" at bounding box center [454, 188] width 491 height 67
drag, startPoint x: 420, startPoint y: 172, endPoint x: 420, endPoint y: 177, distance: 4.2
click at [420, 172] on p "PowerShell is a powerful scripting language and command-line shell built into W…" at bounding box center [454, 165] width 491 height 20
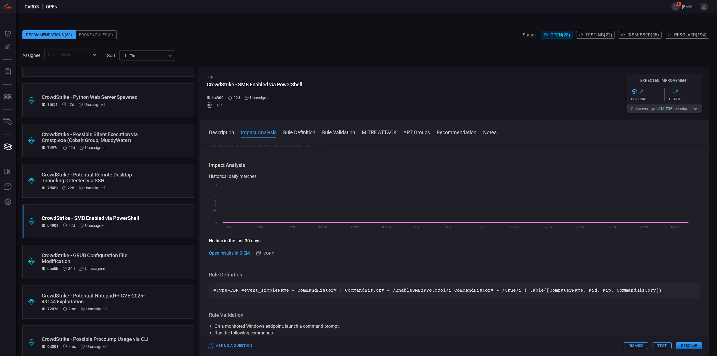
scroll to position [28, 0]
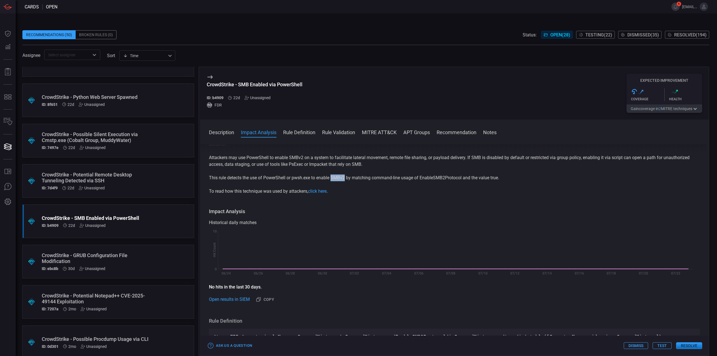
drag, startPoint x: 332, startPoint y: 178, endPoint x: 346, endPoint y: 177, distance: 13.2
click at [346, 177] on p "This rule detects the use of PowerShell or pwsh.exe to enable SMBv2 by matching…" at bounding box center [454, 177] width 491 height 7
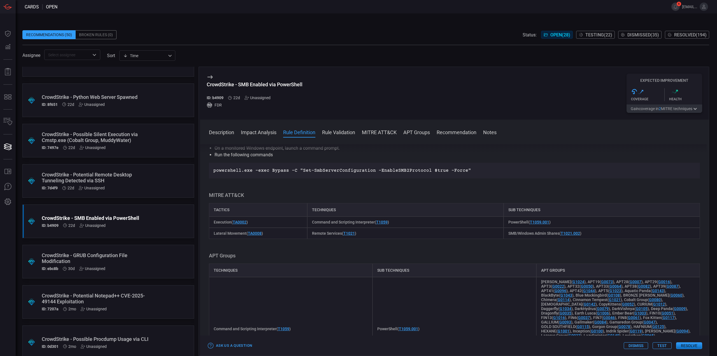
scroll to position [168, 0]
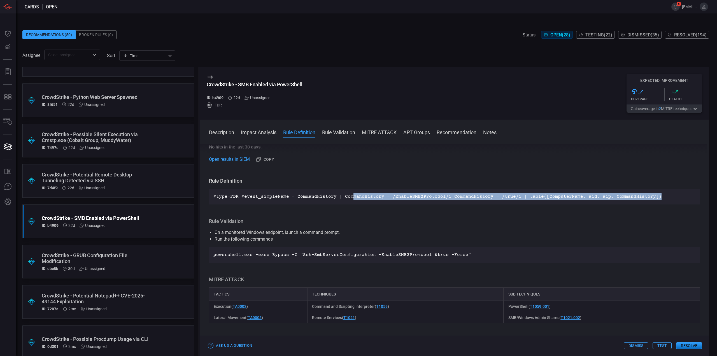
drag, startPoint x: 654, startPoint y: 196, endPoint x: 348, endPoint y: 197, distance: 305.8
click at [348, 197] on p "#type=FDR #event_simpleName = CommandHistory | CommandHistory = /EnableSMB2Prot…" at bounding box center [454, 196] width 482 height 7
click at [395, 194] on p "#type=FDR #event_simpleName = CommandHistory | CommandHistory = /EnableSMB2Prot…" at bounding box center [454, 196] width 482 height 7
click at [477, 196] on p "#type=FDR #event_simpleName = CommandHistory | CommandHistory = /EnableSMB2Prot…" at bounding box center [454, 196] width 482 height 7
drag, startPoint x: 649, startPoint y: 197, endPoint x: 209, endPoint y: 197, distance: 439.6
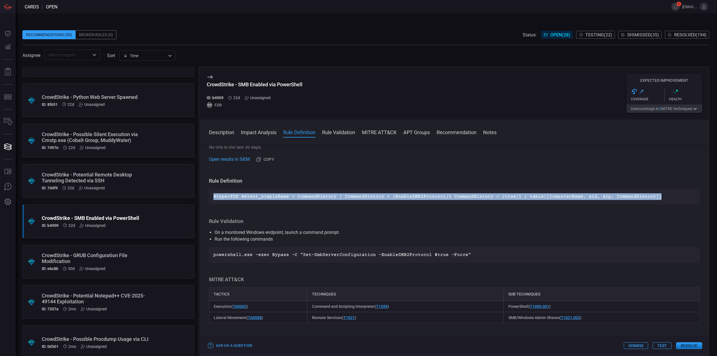
click at [209, 197] on div "#type=FDR #event_simpleName = CommandHistory | CommandHistory = /EnableSMB2Prot…" at bounding box center [454, 197] width 491 height 16
click at [665, 346] on button "Test" at bounding box center [661, 345] width 19 height 7
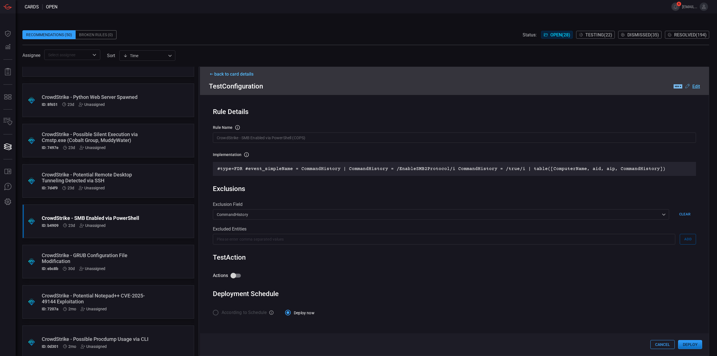
click at [698, 87] on u "Edit" at bounding box center [696, 86] width 8 height 5
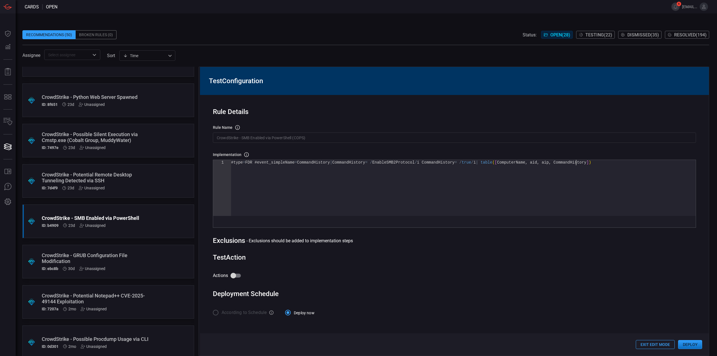
scroll to position [0, 0]
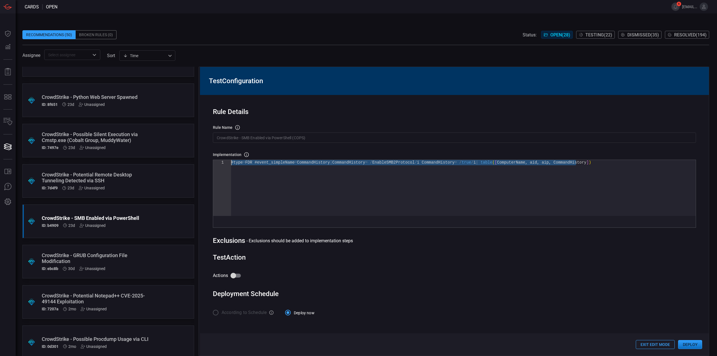
drag, startPoint x: 628, startPoint y: 184, endPoint x: 198, endPoint y: 103, distance: 437.9
click at [231, 160] on div "#type = FDR #event_simpleName = CommandHistory | CommandHistory = / EnableSMB2P…" at bounding box center [463, 188] width 465 height 56
type textarea "#type=FDR #event_simpleName = CommandHistory | CommandHistory = /EnableSMB2Prot…"
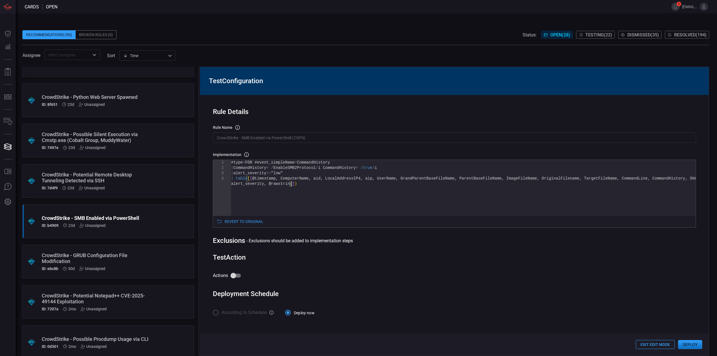
click at [239, 275] on input "Actions" at bounding box center [233, 275] width 32 height 11
checkbox input "true"
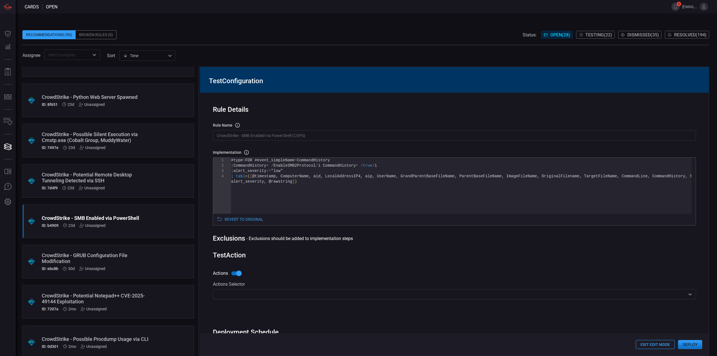
scroll to position [30, 0]
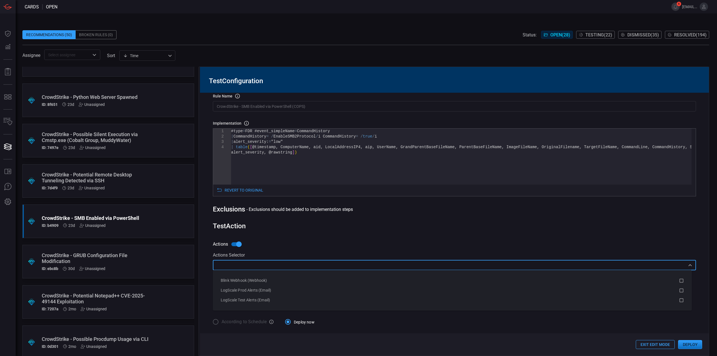
click at [253, 267] on input "text" at bounding box center [450, 265] width 470 height 7
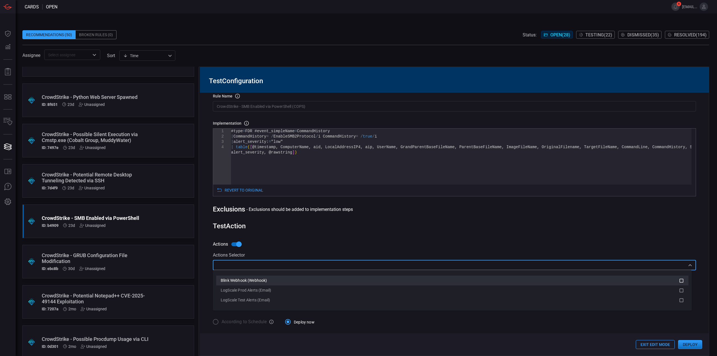
click at [252, 278] on div "Blink Webhook (Webhook)" at bounding box center [450, 281] width 458 height 6
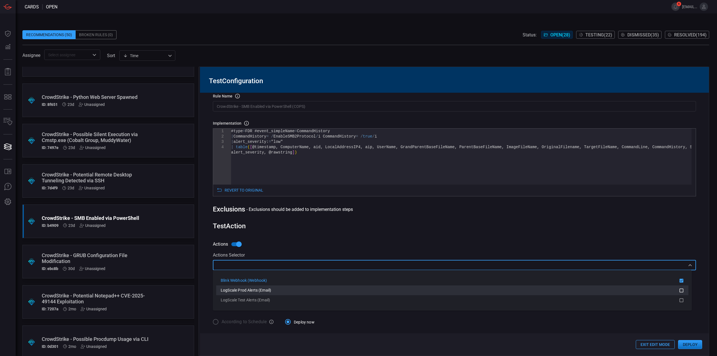
click at [252, 288] on span "LogScale Prod Alerts (Email)" at bounding box center [246, 290] width 50 height 4
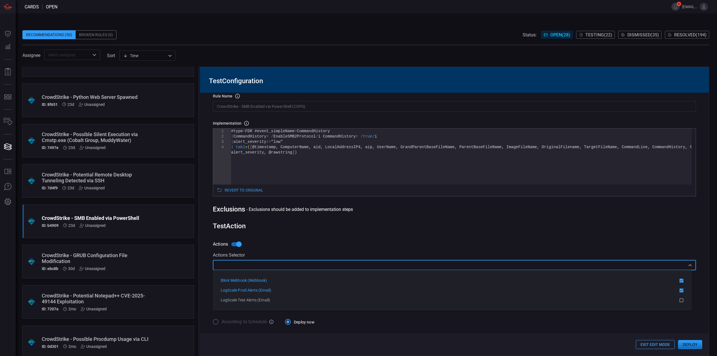
click at [368, 232] on div "Rule Details rule Name Name of the rule that will be created in the SIEM. Crowd…" at bounding box center [454, 224] width 509 height 263
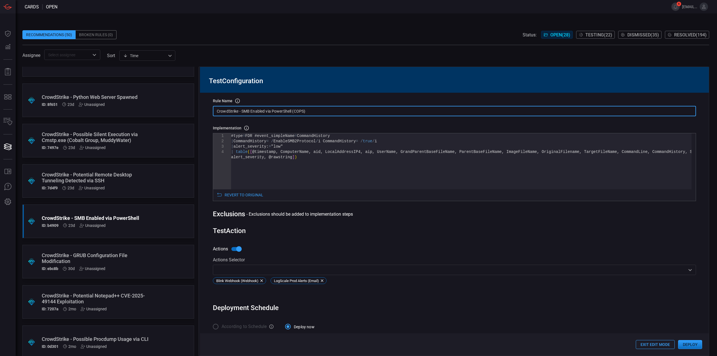
drag, startPoint x: 316, startPoint y: 108, endPoint x: 182, endPoint y: 97, distance: 135.1
click at [182, 97] on div ".suggested_cards_icon{fill:url(#suggested_cards_icon);} CrowdStrike - PAM Versi…" at bounding box center [365, 211] width 687 height 289
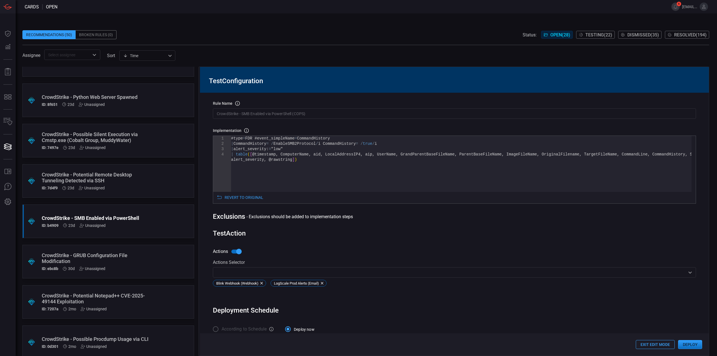
click at [304, 108] on input "CrowdStrike - SMB Enabled via PowerShell (COPS)" at bounding box center [454, 113] width 483 height 10
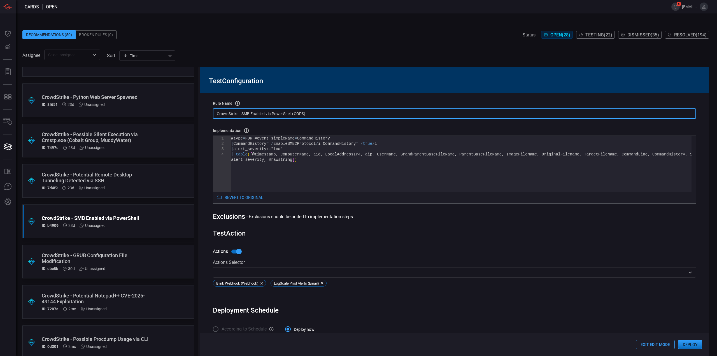
click at [316, 113] on input "CrowdStrike - SMB Enabled via PowerShell (COPS)" at bounding box center [454, 113] width 483 height 10
drag, startPoint x: 315, startPoint y: 114, endPoint x: 206, endPoint y: 110, distance: 108.7
click at [206, 110] on div "Rule Details rule Name Name of the rule that will be created in the SIEM. Crowd…" at bounding box center [454, 224] width 509 height 263
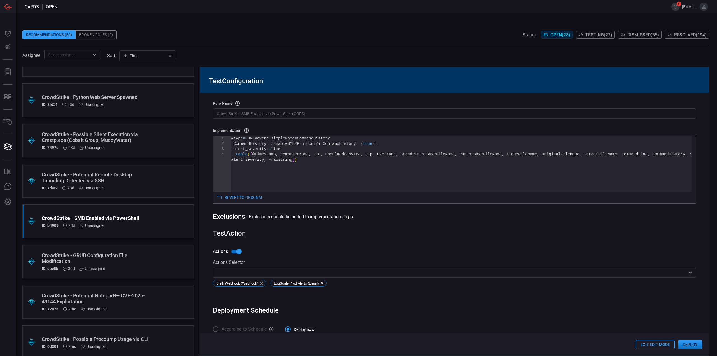
click at [327, 166] on div "#type = FDR #event_simpleName = CommandHistory | CommandHistory = / EnableSMB2P…" at bounding box center [461, 174] width 460 height 77
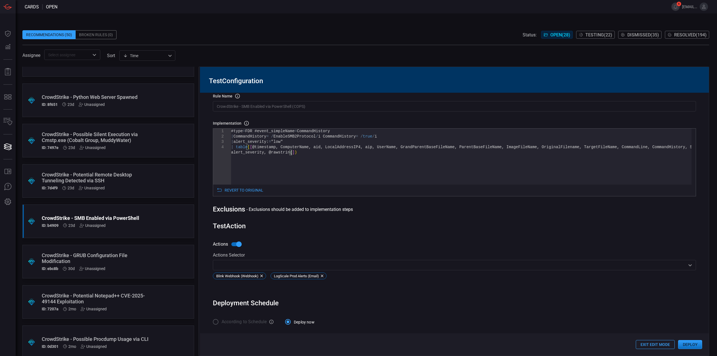
scroll to position [0, 0]
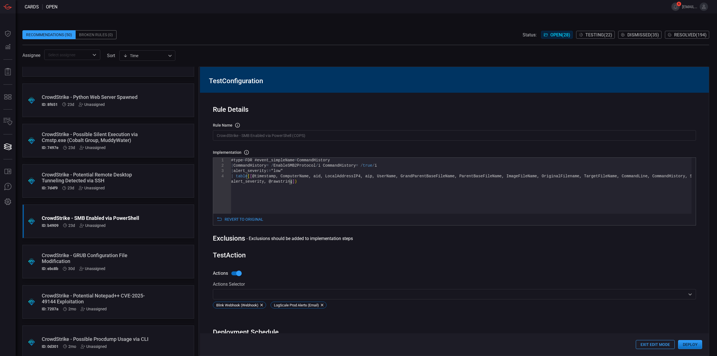
click at [316, 134] on input "CrowdStrike - SMB Enabled via PowerShell (COPS)" at bounding box center [454, 135] width 483 height 10
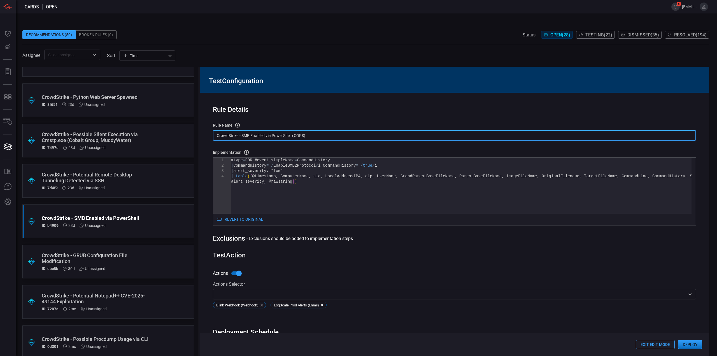
click at [316, 134] on input "CrowdStrike - SMB Enabled via PowerShell (COPS)" at bounding box center [454, 135] width 483 height 10
click at [381, 189] on div "#type = FDR #event_simpleName = CommandHistory | CommandHistory = / EnableSMB2P…" at bounding box center [461, 196] width 460 height 77
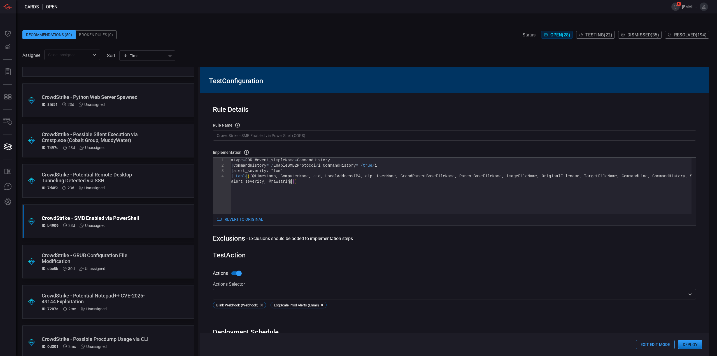
click at [695, 345] on button "Deploy" at bounding box center [690, 344] width 24 height 9
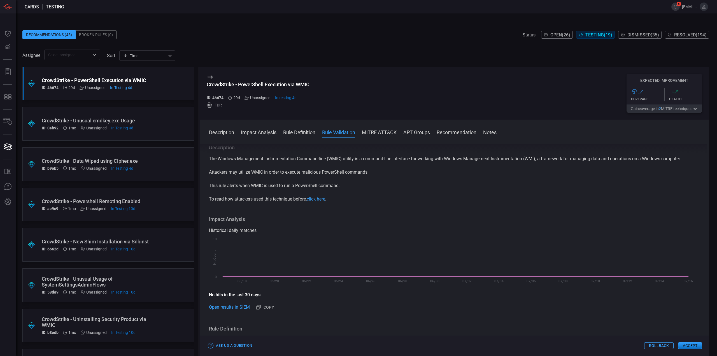
scroll to position [196, 0]
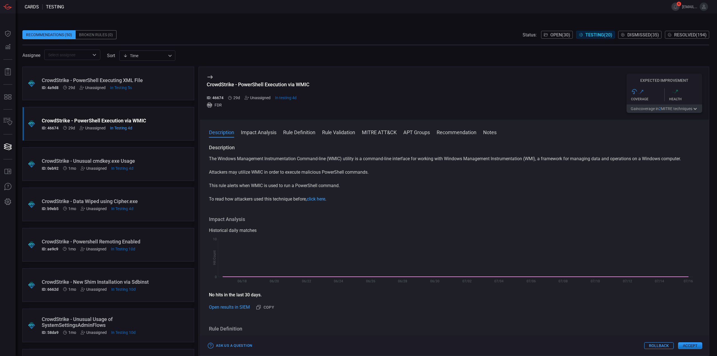
click at [160, 87] on div ".suggested_cards_icon{fill:url(#suggested_cards_icon);} CrowdStrike - PowerShel…" at bounding box center [108, 84] width 172 height 34
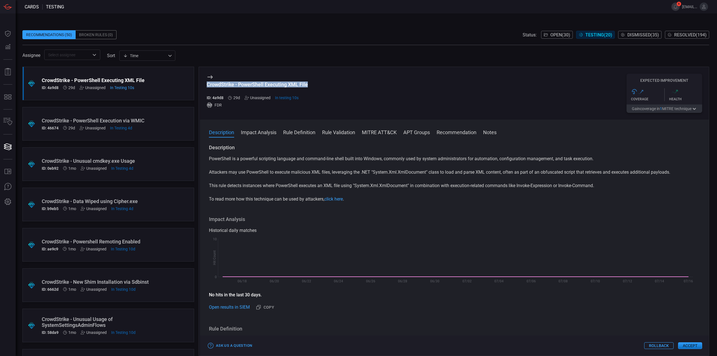
drag, startPoint x: 310, startPoint y: 84, endPoint x: 200, endPoint y: 83, distance: 110.1
click at [200, 83] on div "CrowdStrike - PowerShell Executing XML File ID: 4a9d8 29d Unassigned In testing…" at bounding box center [454, 211] width 510 height 289
copy div "CrowdStrike - PowerShell Executing XML File"
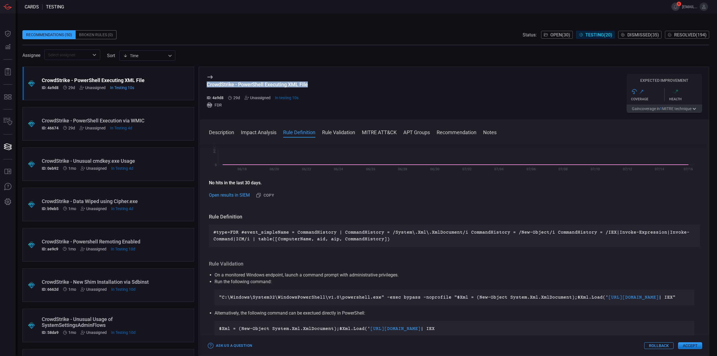
scroll to position [196, 0]
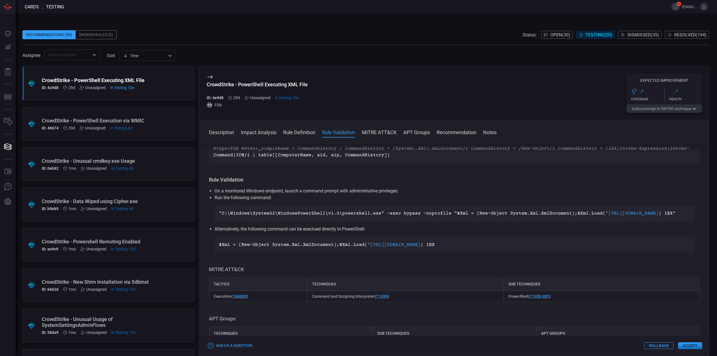
click at [292, 192] on li "On a monitored Windows endpoint, launch a command prompt with administrative pr…" at bounding box center [455, 191] width 480 height 7
drag, startPoint x: 666, startPoint y: 221, endPoint x: 236, endPoint y: 212, distance: 429.9
click at [236, 212] on p ""C:\Windows\System32\WindowsPowerShell\v1.0\powershell.exe" -exec bypass -nopro…" at bounding box center [454, 213] width 471 height 7
click at [308, 232] on p "Alternatively, the following command can be exectued directly in PowerShell:" at bounding box center [455, 229] width 480 height 7
drag, startPoint x: 420, startPoint y: 259, endPoint x: 219, endPoint y: 249, distance: 201.3
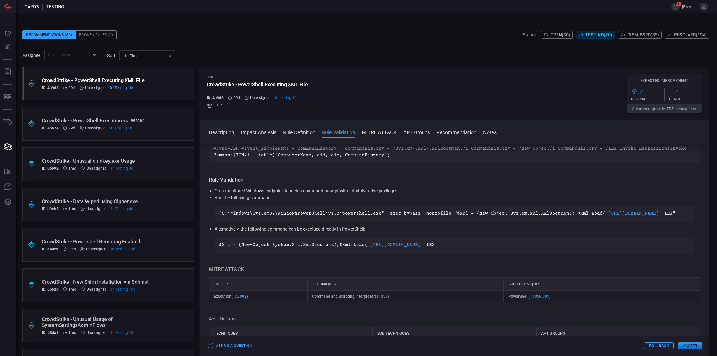
click at [219, 248] on p "$Xml = (New-Object System.Xml.XmlDocument);$Xml.Load(' https://raw.githubuserco…" at bounding box center [454, 244] width 471 height 7
drag, startPoint x: 674, startPoint y: 220, endPoint x: 215, endPoint y: 212, distance: 459.0
click at [215, 212] on div ""C:\Windows\System32\WindowsPowerShell\v1.0\powershell.exe" -exec bypass -nopro…" at bounding box center [455, 214] width 480 height 16
drag, startPoint x: 462, startPoint y: 257, endPoint x: 437, endPoint y: 260, distance: 24.9
click at [461, 248] on p "$Xml = (New-Object System.Xml.XmlDocument);$Xml.Load(' https://raw.githubuserco…" at bounding box center [454, 244] width 471 height 7
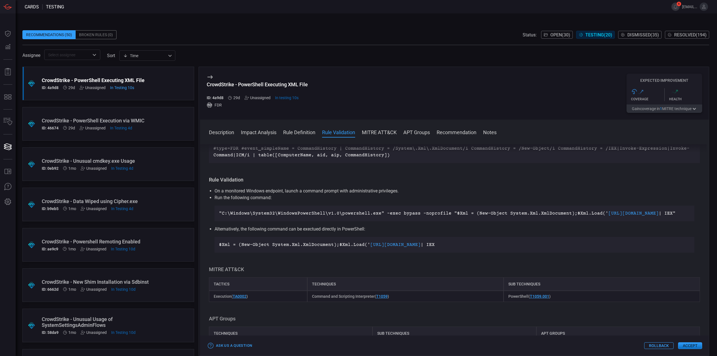
drag, startPoint x: 433, startPoint y: 260, endPoint x: 218, endPoint y: 249, distance: 215.4
click at [218, 249] on div "$Xml = (New-Object System.Xml.XmlDocument);$Xml.Load(' https://raw.githubuserco…" at bounding box center [455, 245] width 480 height 16
drag, startPoint x: 425, startPoint y: 225, endPoint x: 551, endPoint y: 233, distance: 125.5
click at [429, 221] on div ""C:\Windows\System32\WindowsPowerShell\v1.0\powershell.exe" -exec bypass -nopro…" at bounding box center [455, 214] width 480 height 16
drag, startPoint x: 675, startPoint y: 221, endPoint x: 186, endPoint y: 211, distance: 488.5
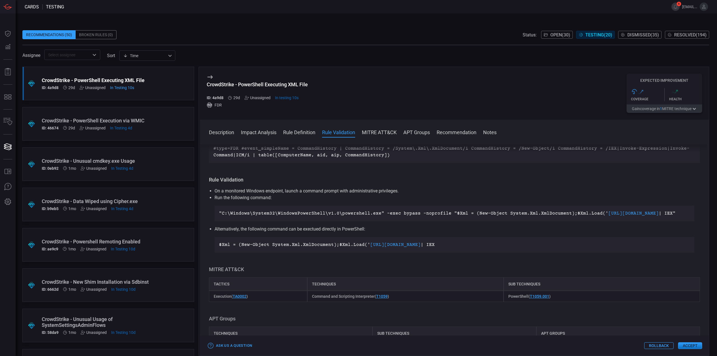
click at [186, 211] on div ".suggested_cards_icon{fill:url(#suggested_cards_icon);} CrowdStrike - PowerShel…" at bounding box center [365, 211] width 687 height 289
click at [663, 232] on p "Alternatively, the following command can be exectued directly in PowerShell:" at bounding box center [455, 229] width 480 height 7
drag, startPoint x: 669, startPoint y: 221, endPoint x: 218, endPoint y: 217, distance: 450.6
click at [214, 216] on ul "On a monitored Windows endpoint, launch a command prompt with administrative pr…" at bounding box center [454, 220] width 491 height 65
copy p ""C:\Windows\System32\WindowsPowerShell\v1.0\powershell.exe" -exec bypass -nopro…"
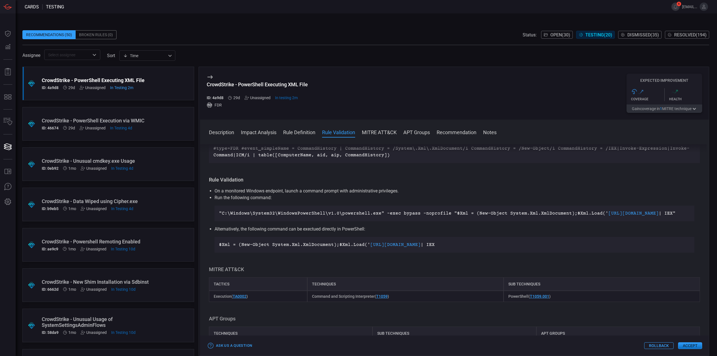
click at [427, 248] on p "$Xml = (New-Object System.Xml.XmlDocument);$Xml.Load(' https://raw.githubuserco…" at bounding box center [454, 244] width 471 height 7
drag, startPoint x: 420, startPoint y: 258, endPoint x: 236, endPoint y: 253, distance: 184.1
click at [213, 250] on ul "On a monitored Windows endpoint, launch a command prompt with administrative pr…" at bounding box center [454, 220] width 491 height 65
copy p "$Xml = (New-Object System.Xml.XmlDocument);$Xml.Load(' https://raw.githubuserco…"
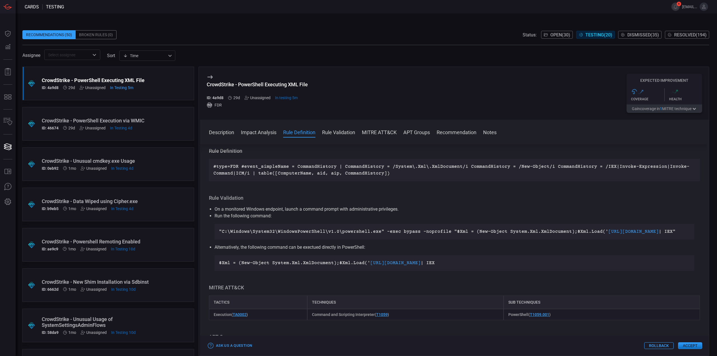
scroll to position [168, 0]
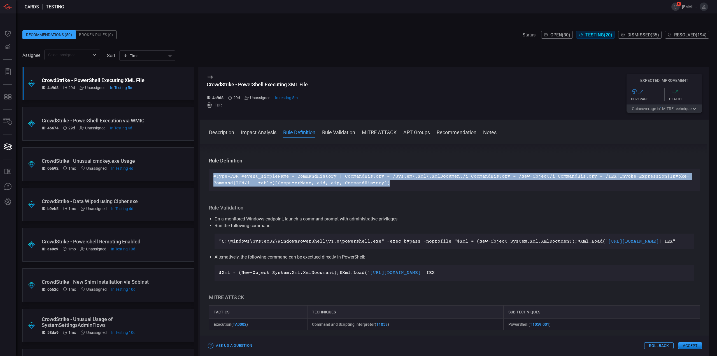
drag, startPoint x: 390, startPoint y: 181, endPoint x: 199, endPoint y: 167, distance: 191.2
click at [199, 167] on div "CrowdStrike - PowerShell Executing XML File ID: 4a9d8 29d Unassigned In testing…" at bounding box center [454, 211] width 510 height 289
copy p "#type=FDR #event_simpleName = CommandHistory | CommandHistory = /System\.Xml\.X…"
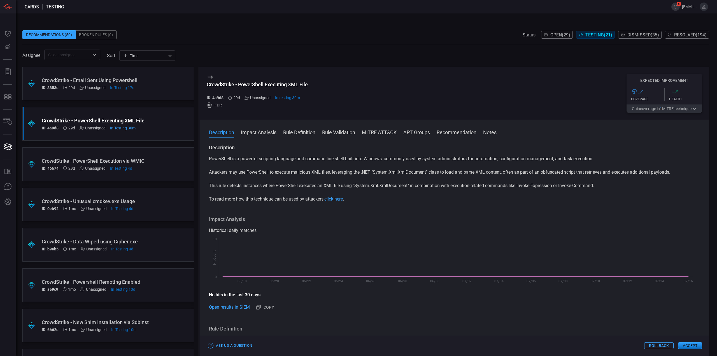
click at [150, 83] on div ".suggested_cards_icon{fill:url(#suggested_cards_icon);} CrowdStrike - Email Sen…" at bounding box center [108, 84] width 172 height 34
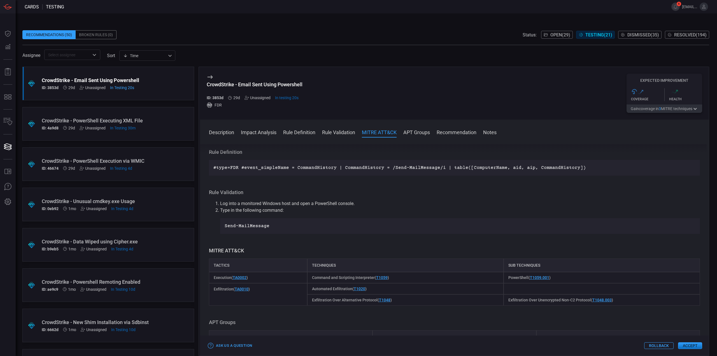
scroll to position [560, 0]
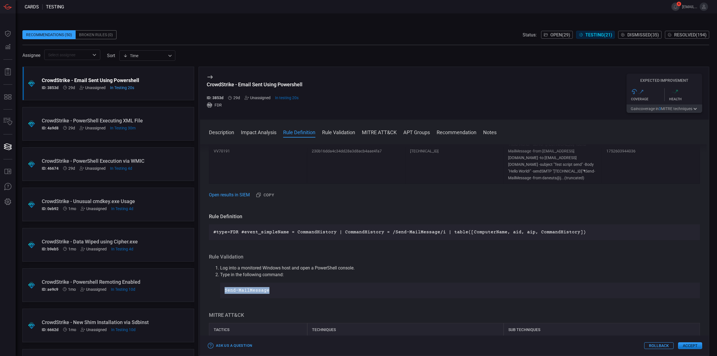
drag, startPoint x: 274, startPoint y: 264, endPoint x: 222, endPoint y: 265, distance: 51.3
click at [222, 283] on div "Send-MailMessage" at bounding box center [460, 291] width 480 height 16
copy p "Send-MailMessage"
click at [255, 287] on p "Send-MailMessage" at bounding box center [460, 290] width 471 height 7
drag, startPoint x: 242, startPoint y: 262, endPoint x: 221, endPoint y: 261, distance: 21.0
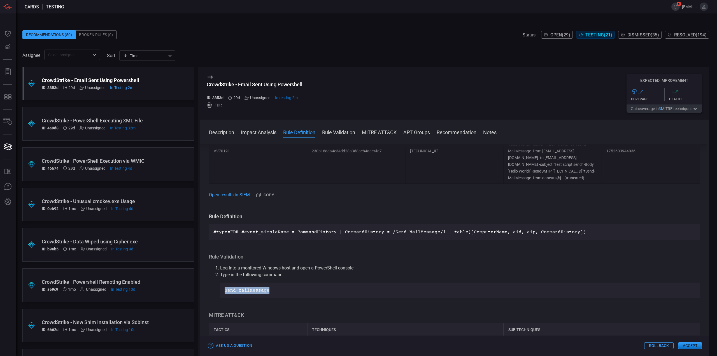
click at [221, 283] on div "Send-MailMessage" at bounding box center [460, 291] width 480 height 16
copy p "Send-MailMessage"
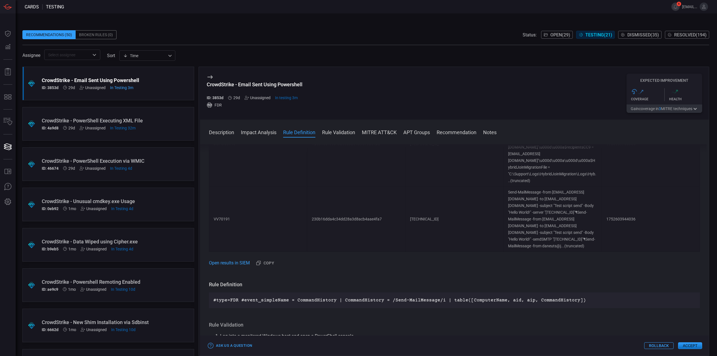
scroll to position [436, 0]
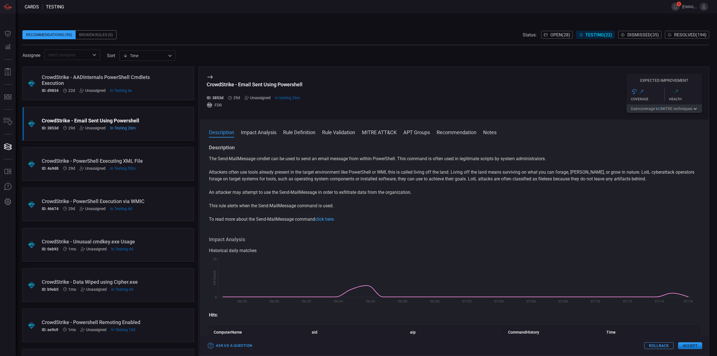
click at [94, 79] on div "CrowdStrike - AADInternals PowerShell Cmdlets Execution" at bounding box center [98, 80] width 112 height 12
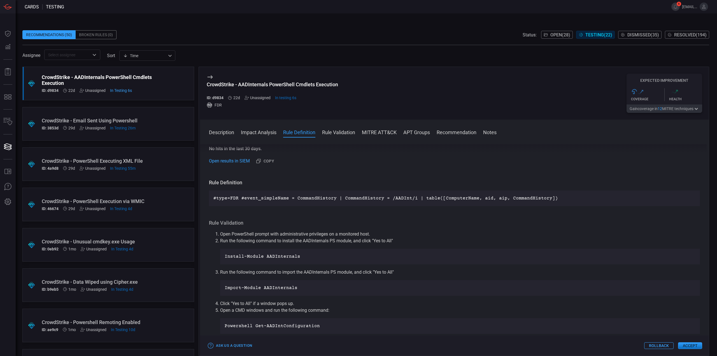
scroll to position [196, 0]
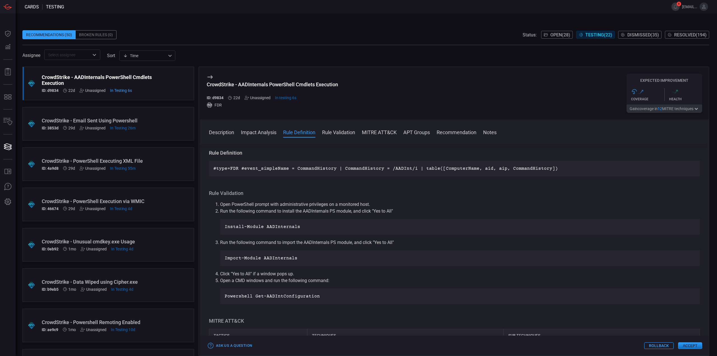
click at [293, 247] on li "Run the following command to import the AADInternals PS module, and click "Yes …" at bounding box center [460, 252] width 480 height 27
click at [301, 230] on p "Install-Module AADInternals" at bounding box center [460, 226] width 471 height 7
drag, startPoint x: 301, startPoint y: 227, endPoint x: 229, endPoint y: 226, distance: 71.7
click at [220, 231] on div "Install-Module AADInternals" at bounding box center [460, 227] width 480 height 16
copy p "Install-Module AADInternals"
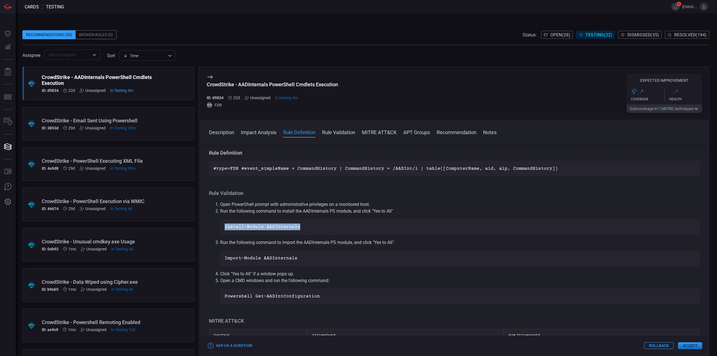
click at [301, 227] on p "Install-Module AADInternals" at bounding box center [460, 226] width 471 height 7
drag, startPoint x: 301, startPoint y: 227, endPoint x: 224, endPoint y: 229, distance: 77.0
click at [224, 229] on div "Install-Module AADInternals" at bounding box center [460, 227] width 480 height 16
copy p "Install-Module AADInternals"
drag, startPoint x: 297, startPoint y: 258, endPoint x: 225, endPoint y: 258, distance: 72.0
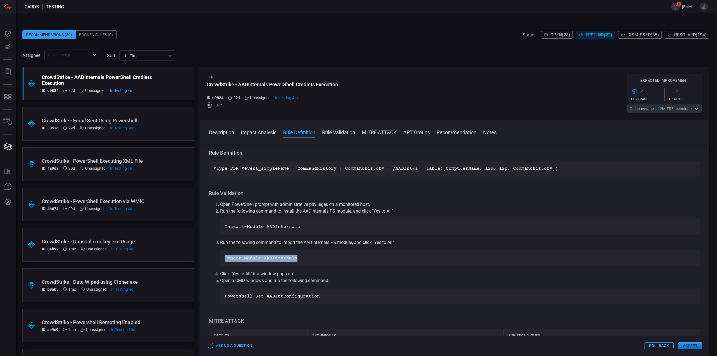
click at [225, 258] on p "Import-Module AADInternals" at bounding box center [460, 258] width 471 height 7
copy p "Import-Module AADInternals"
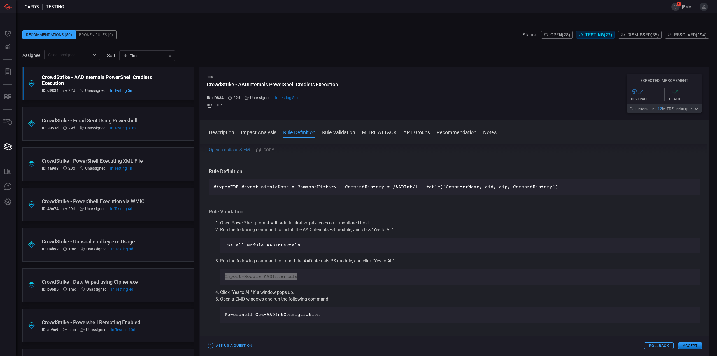
scroll to position [183, 0]
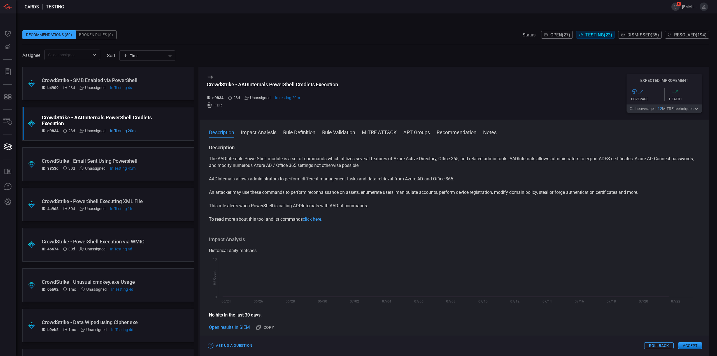
click at [334, 29] on span at bounding box center [365, 26] width 687 height 8
click at [148, 78] on div "CrowdStrike - SMB Enabled via PowerShell" at bounding box center [98, 80] width 112 height 6
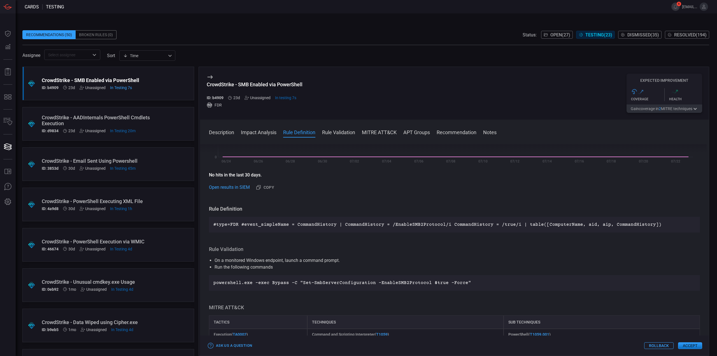
scroll to position [168, 0]
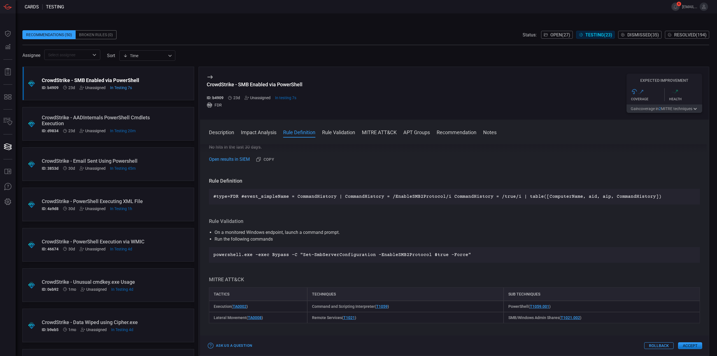
drag, startPoint x: 375, startPoint y: 242, endPoint x: 384, endPoint y: 244, distance: 10.0
click at [375, 242] on li "Run the following commands" at bounding box center [455, 239] width 480 height 7
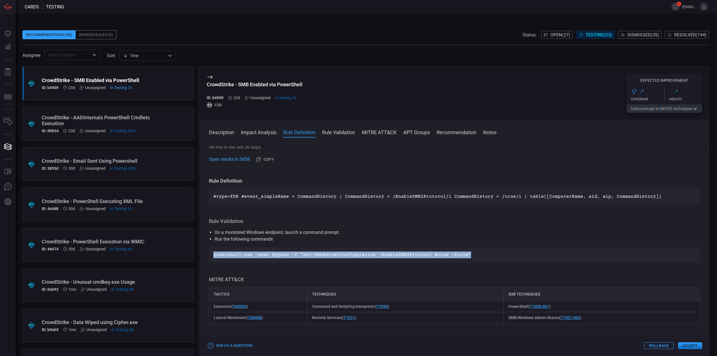
drag, startPoint x: 468, startPoint y: 255, endPoint x: 243, endPoint y: 243, distance: 224.9
click at [204, 258] on div "Description PowerShell is a powerful scripting language and command-line shell …" at bounding box center [454, 248] width 509 height 209
copy p "powershell.exe -exec Bypass -C "Set-SmbServerConfiguration -EnableSMB2Protocol …"
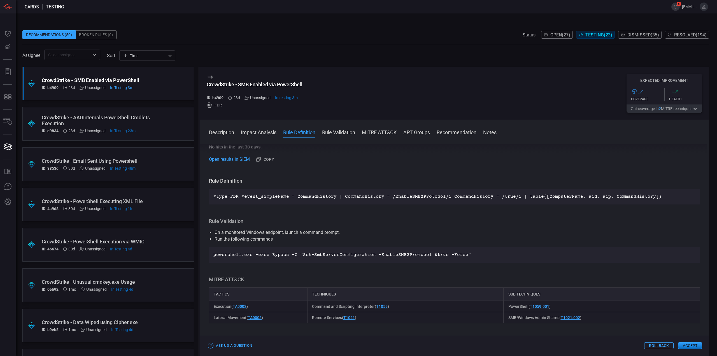
click at [449, 265] on div "Description PowerShell is a powerful scripting language and command-line shell …" at bounding box center [454, 248] width 509 height 209
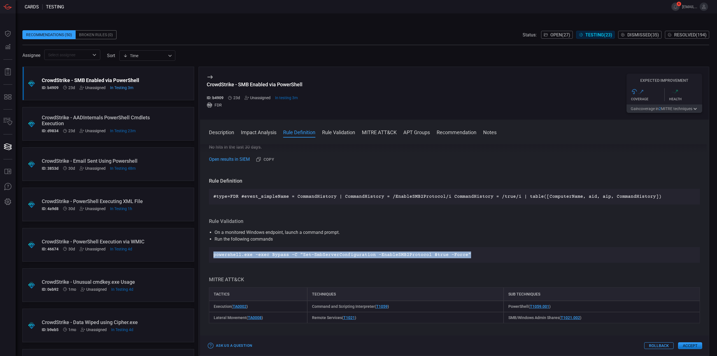
drag, startPoint x: 463, startPoint y: 252, endPoint x: 206, endPoint y: 255, distance: 257.6
click at [206, 255] on div "Description PowerShell is a powerful scripting language and command-line shell …" at bounding box center [454, 248] width 509 height 209
copy p "powershell.exe -exec Bypass -C "Set-SmbServerConfiguration -EnableSMB2Protocol …"
